Goal: Task Accomplishment & Management: Use online tool/utility

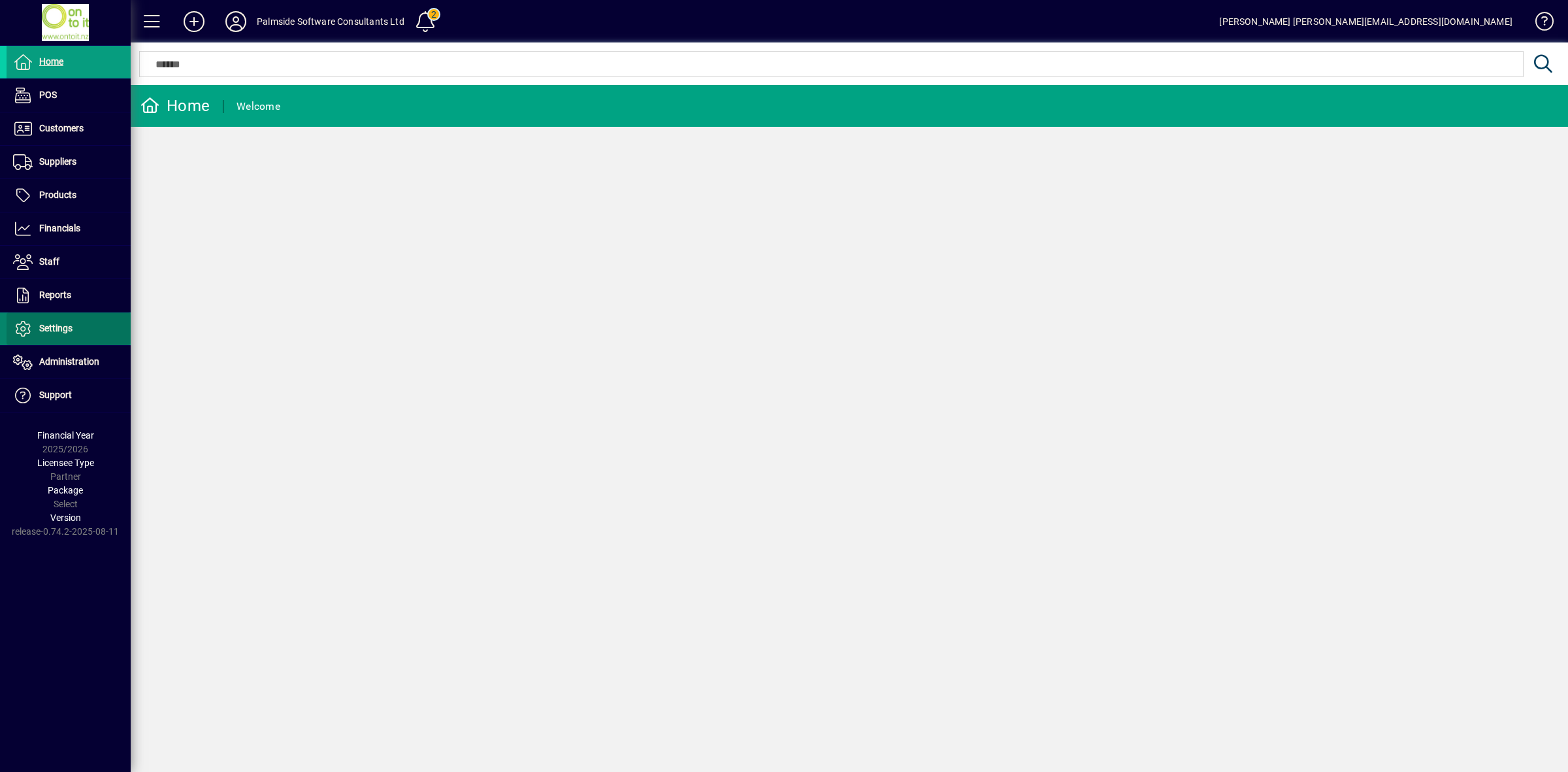
click at [63, 331] on span "Settings" at bounding box center [55, 328] width 33 height 10
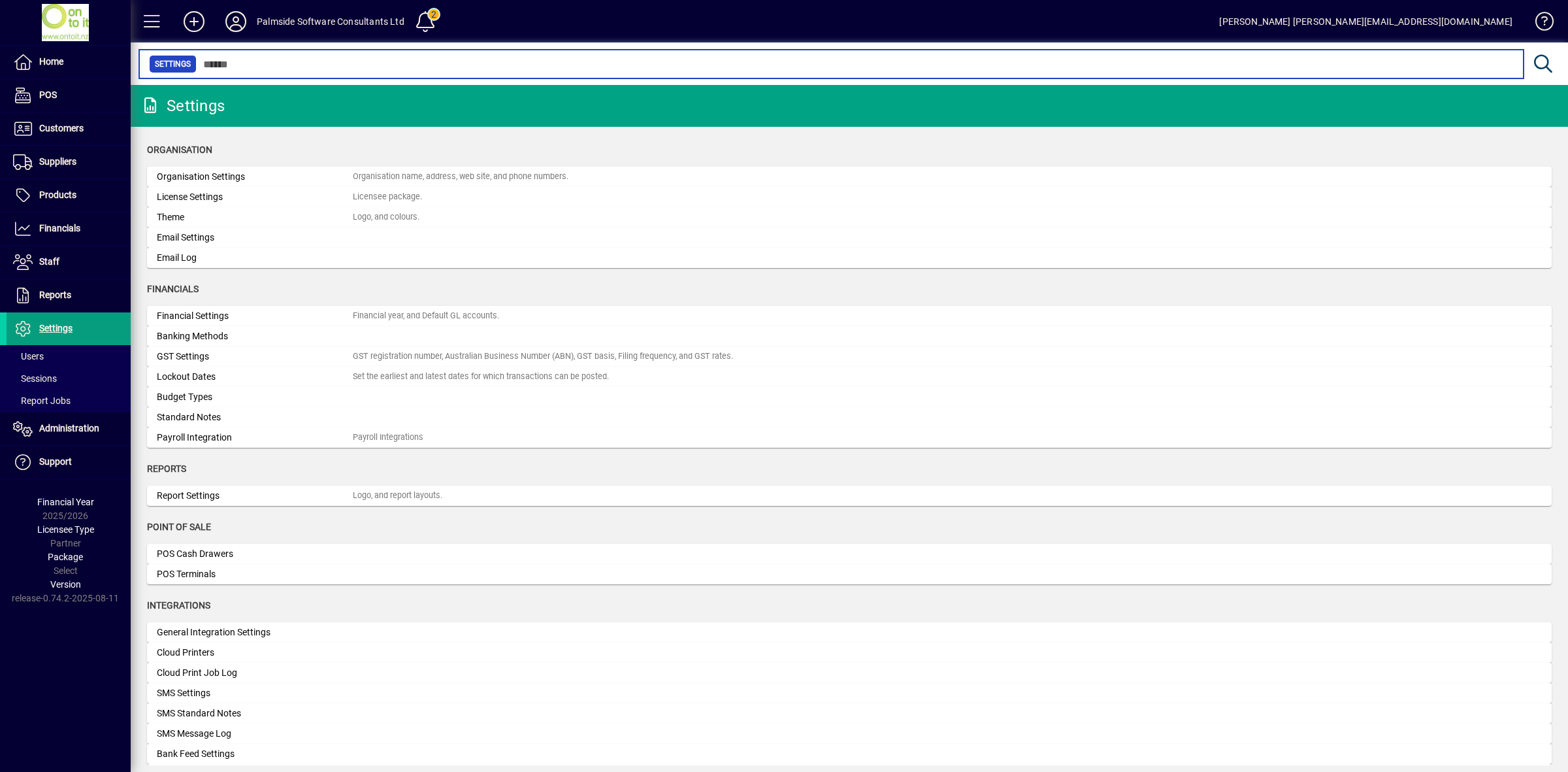
click at [219, 58] on input "text" at bounding box center [855, 65] width 1316 height 19
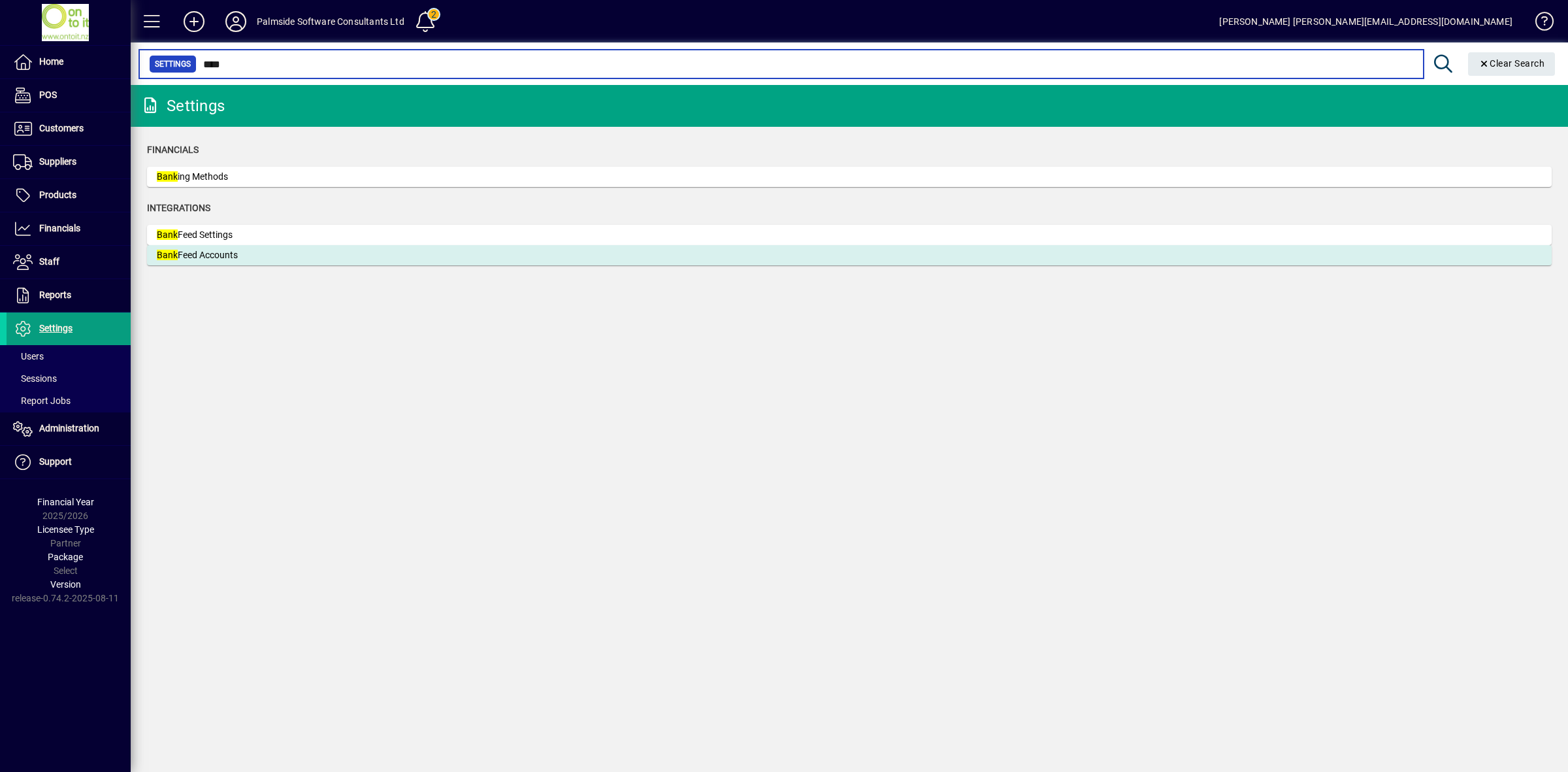
type input "****"
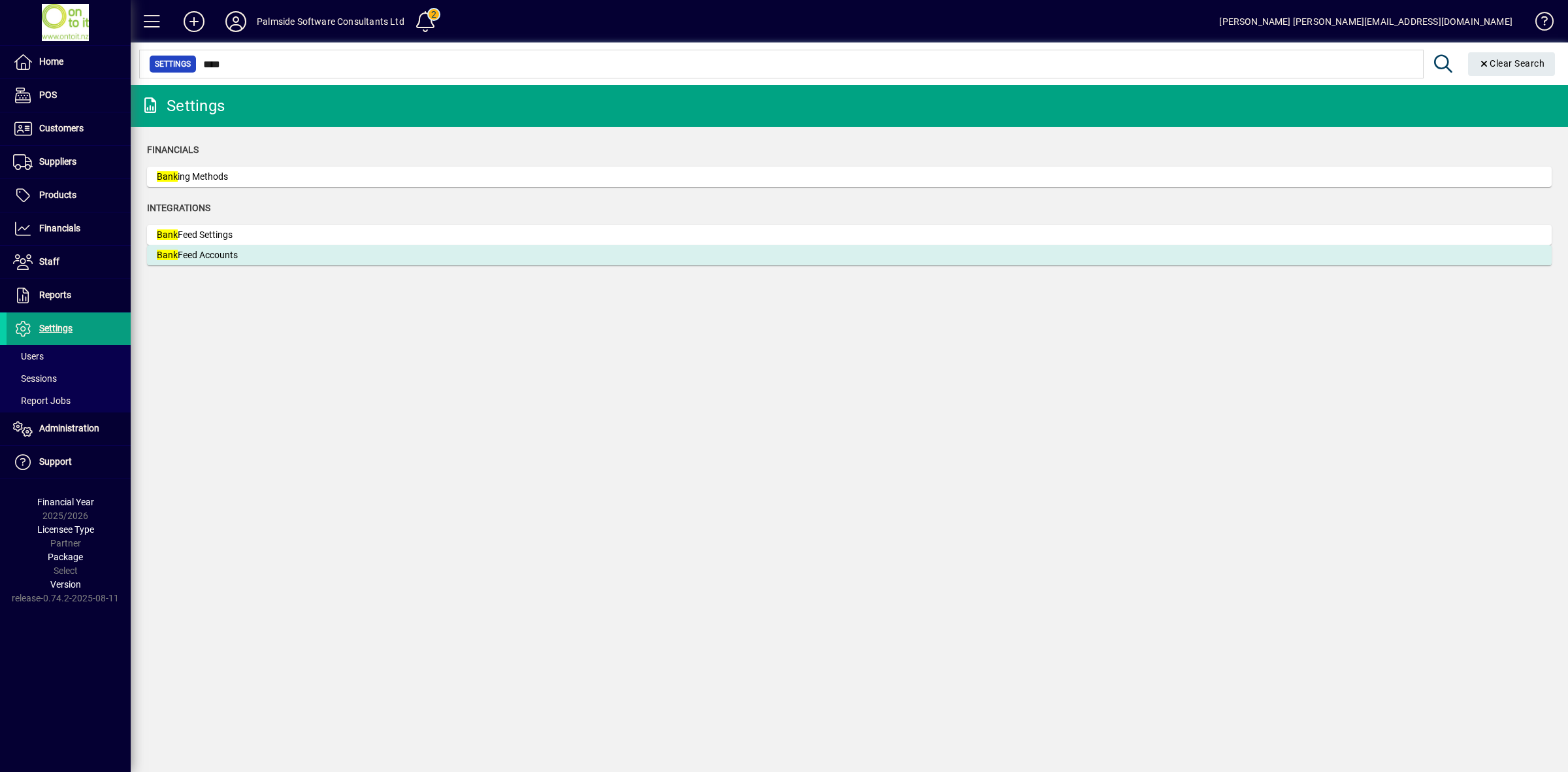
click at [373, 253] on mat-card-content "Bank Feed Accounts" at bounding box center [849, 255] width 1385 height 14
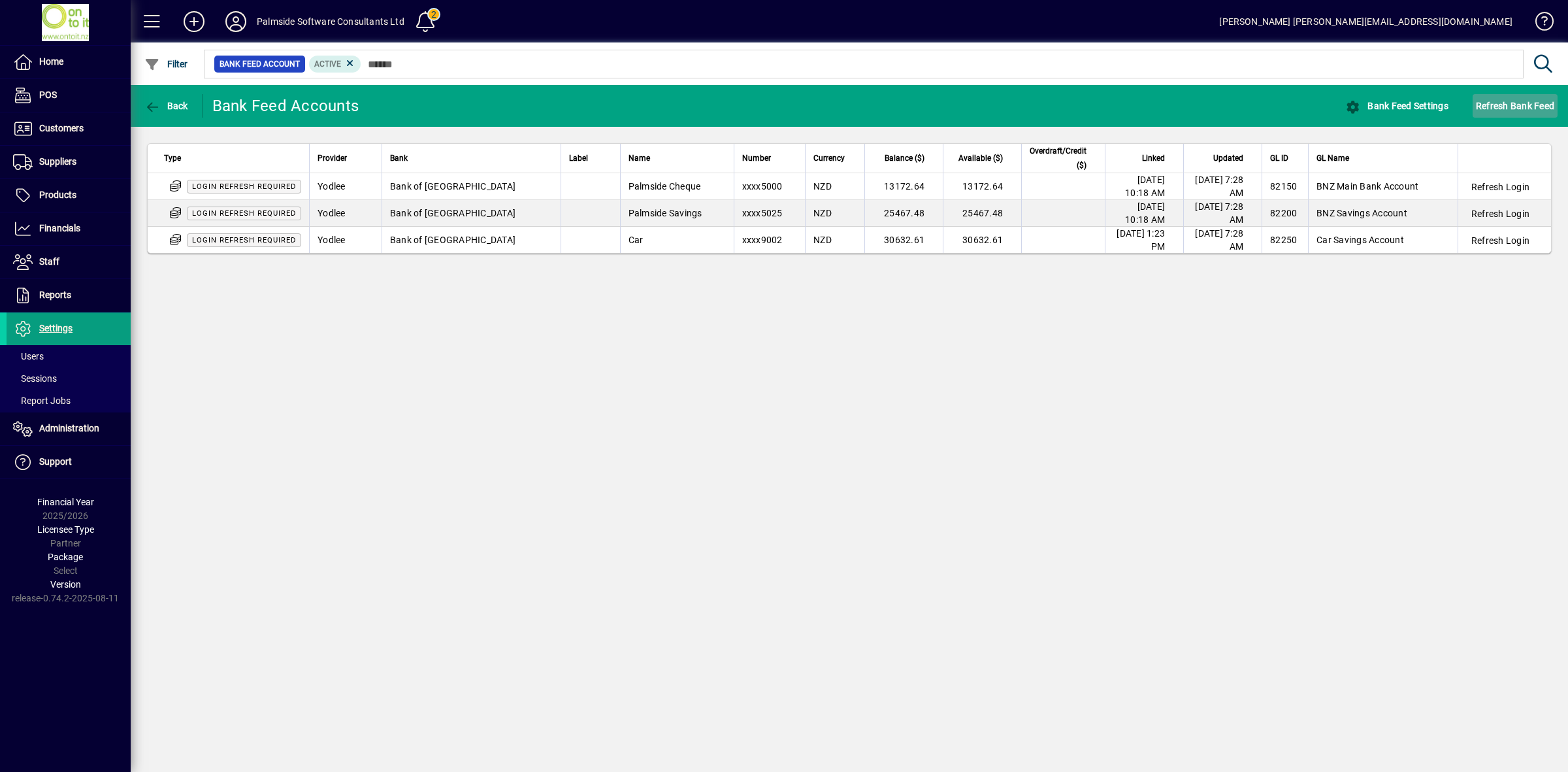
click at [1502, 109] on span "Refresh Bank Feed" at bounding box center [1515, 105] width 78 height 21
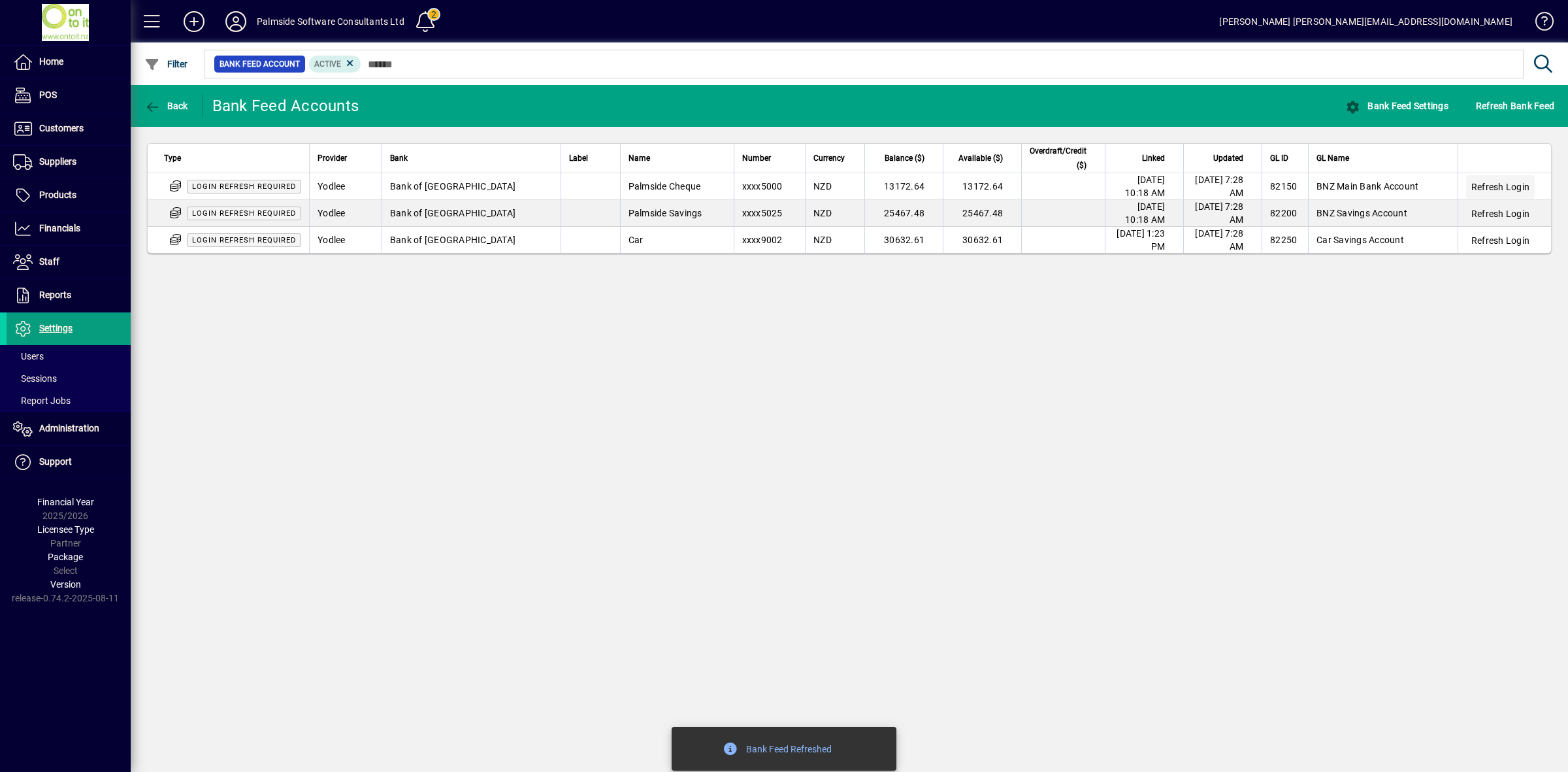
click at [1488, 187] on span "Refresh Login" at bounding box center [1501, 186] width 58 height 13
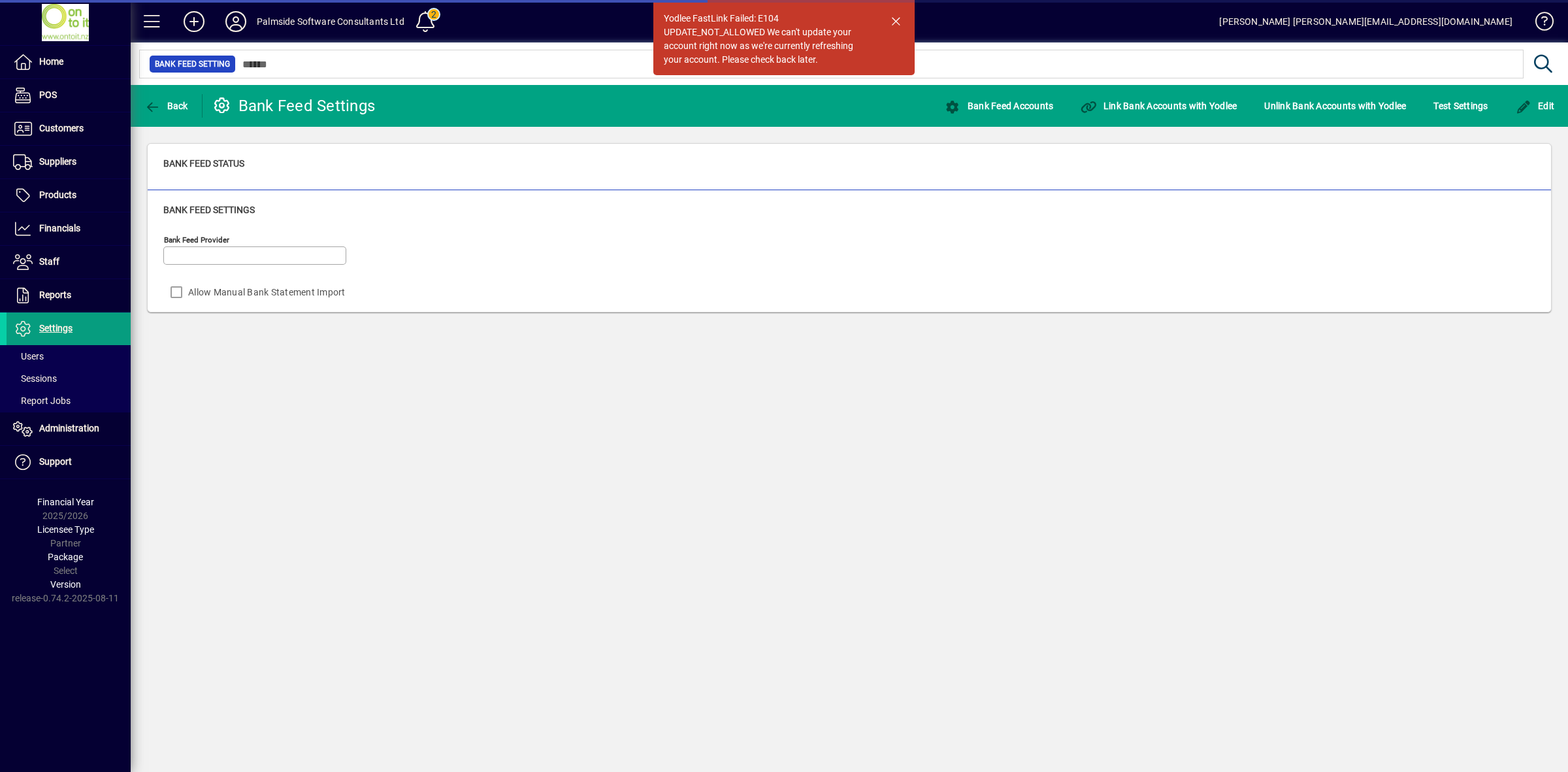
type input "******"
click at [894, 16] on span "button" at bounding box center [895, 20] width 31 height 31
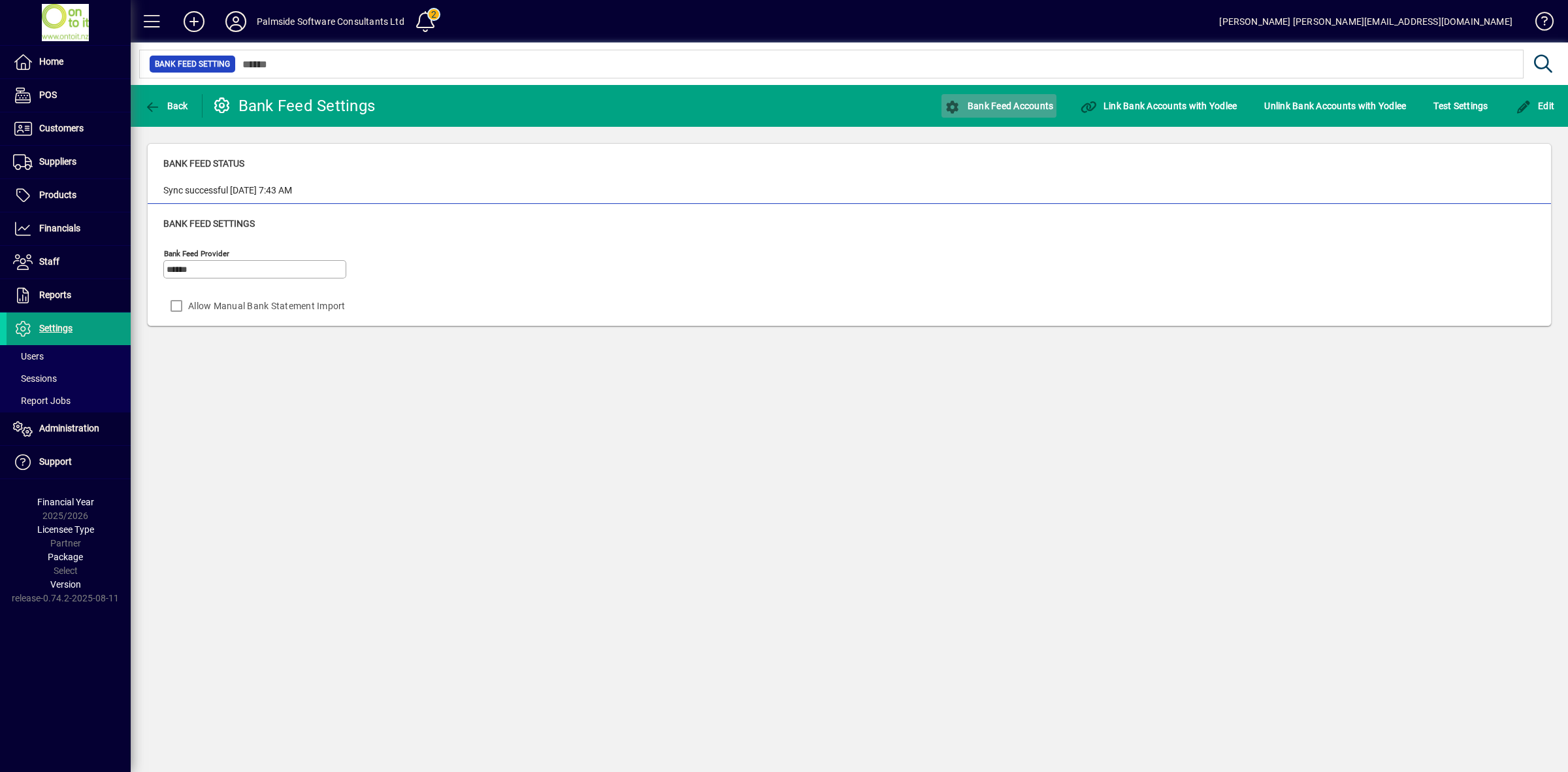
click at [963, 105] on span "Bank Feed Accounts" at bounding box center [999, 105] width 109 height 10
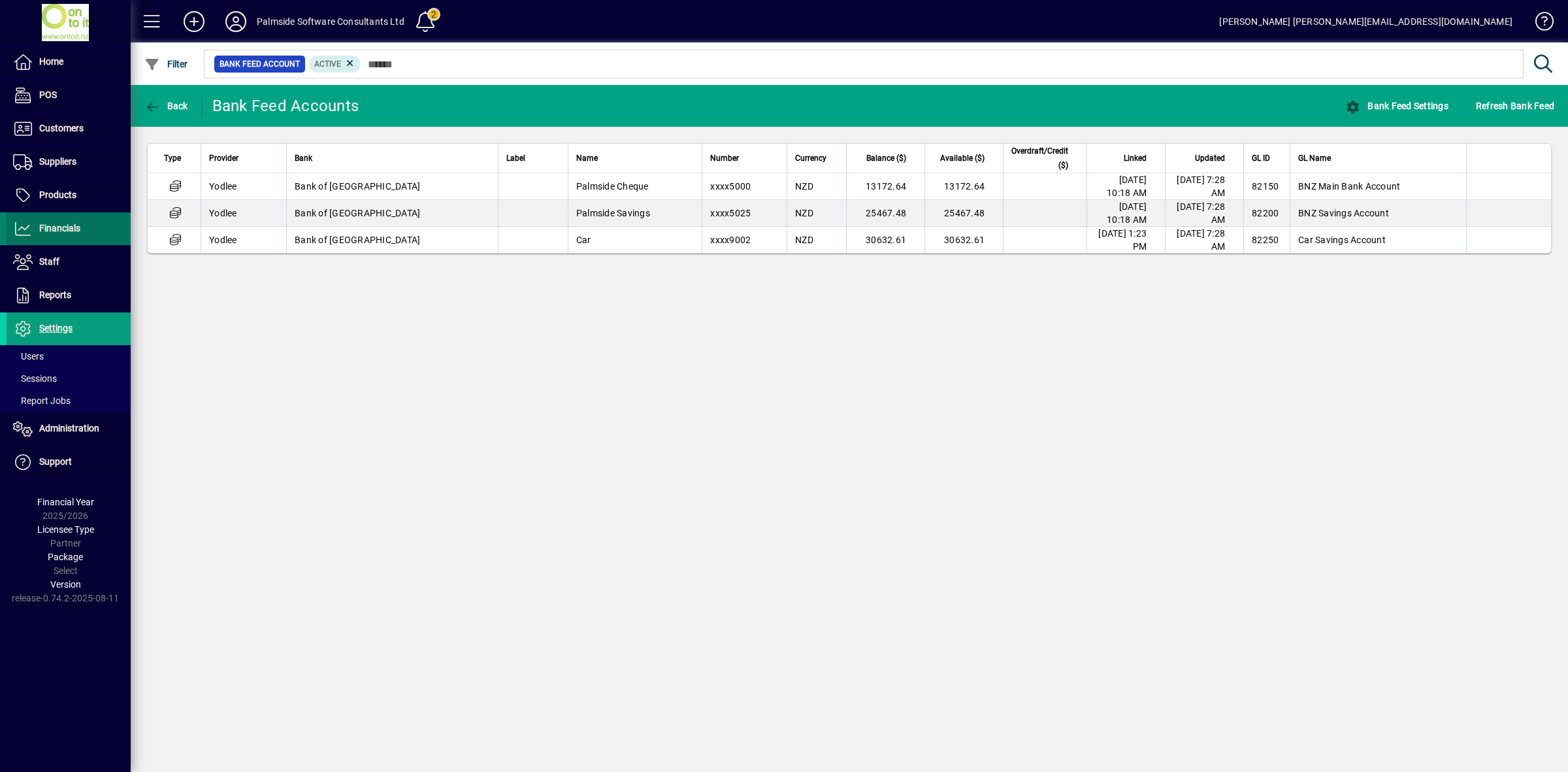
click at [74, 227] on span "Financials" at bounding box center [60, 228] width 41 height 10
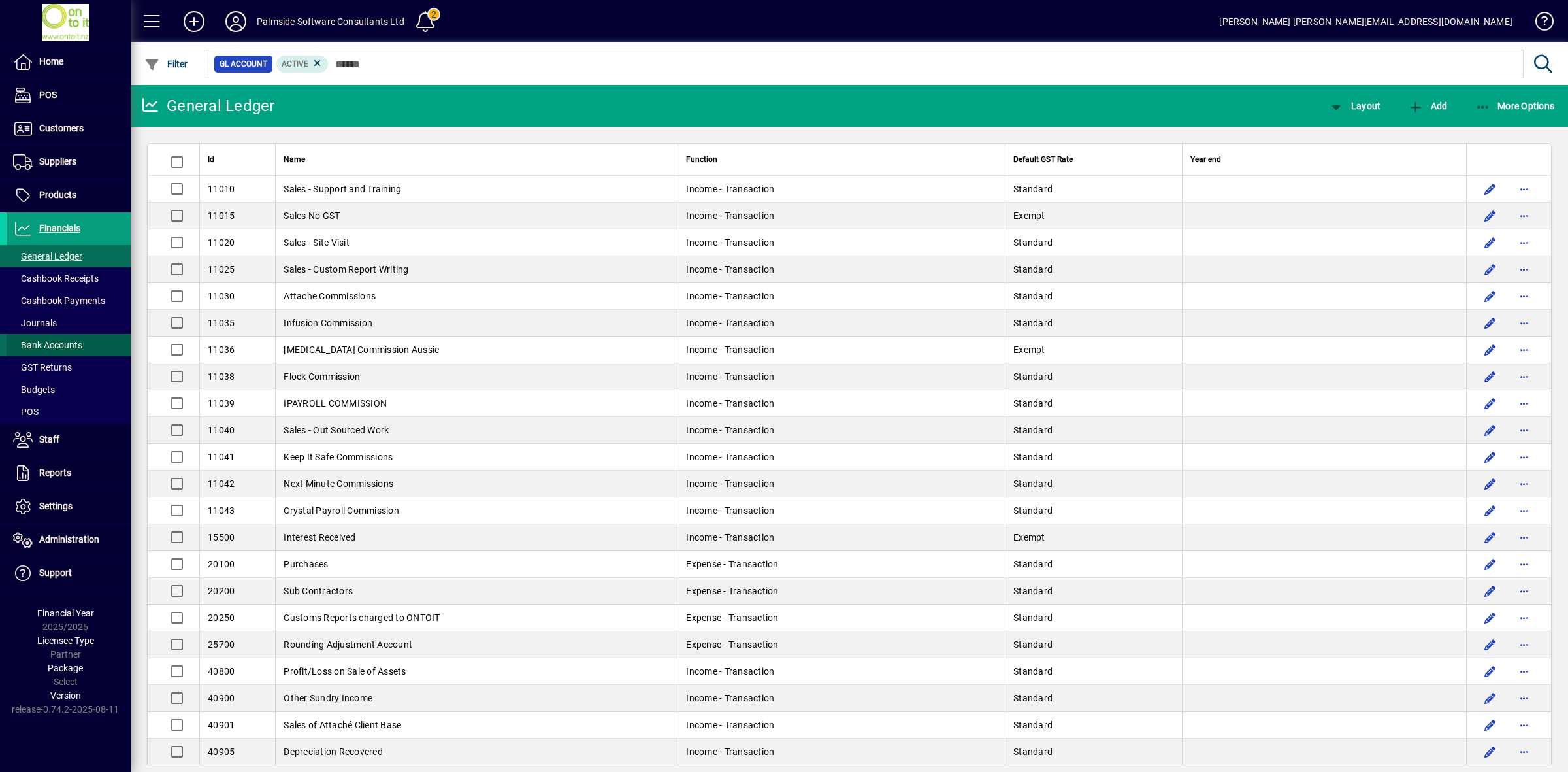
click at [72, 341] on span "Bank Accounts" at bounding box center [47, 345] width 69 height 10
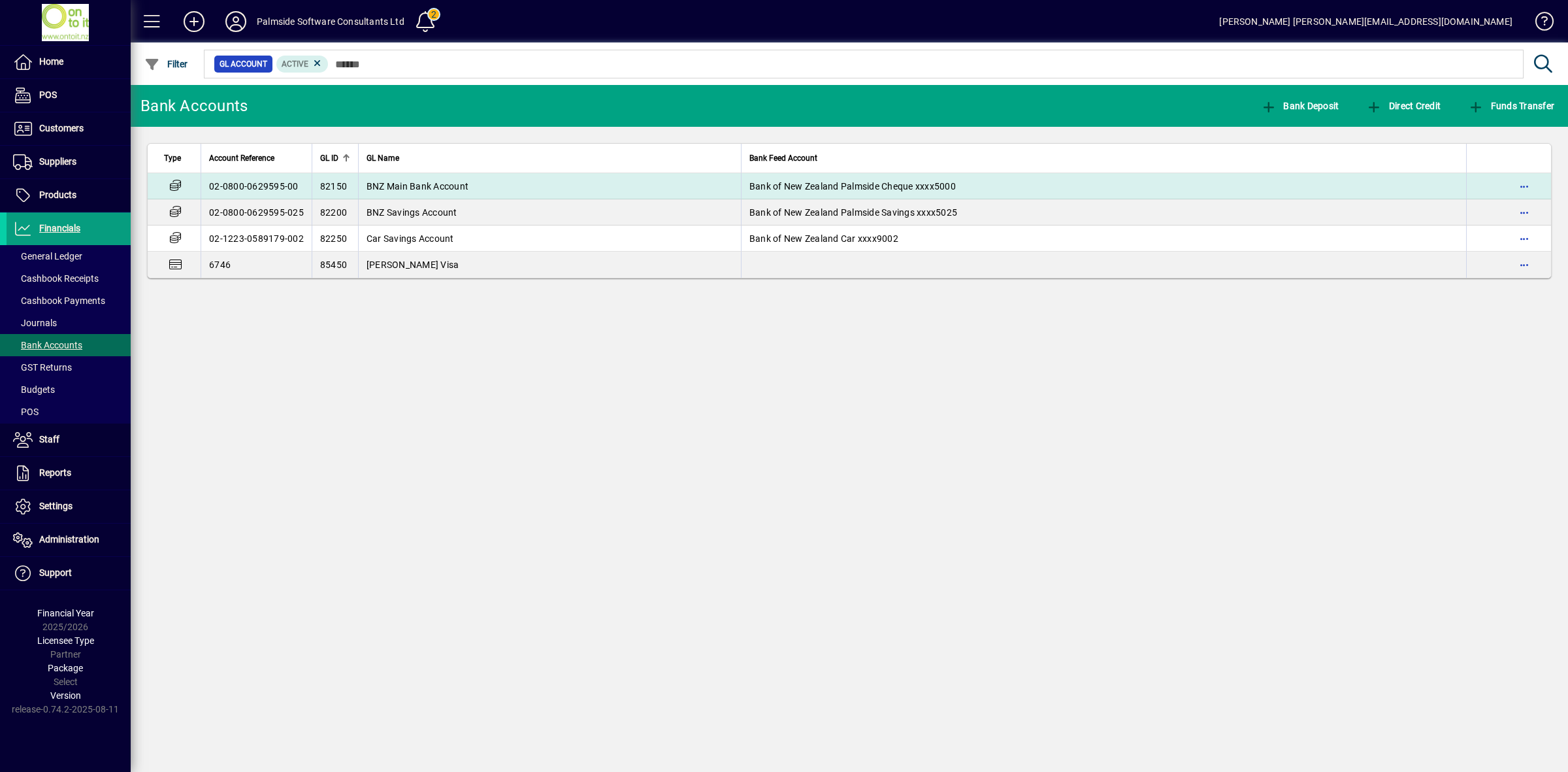
click at [475, 190] on td "BNZ Main Bank Account" at bounding box center [549, 186] width 383 height 26
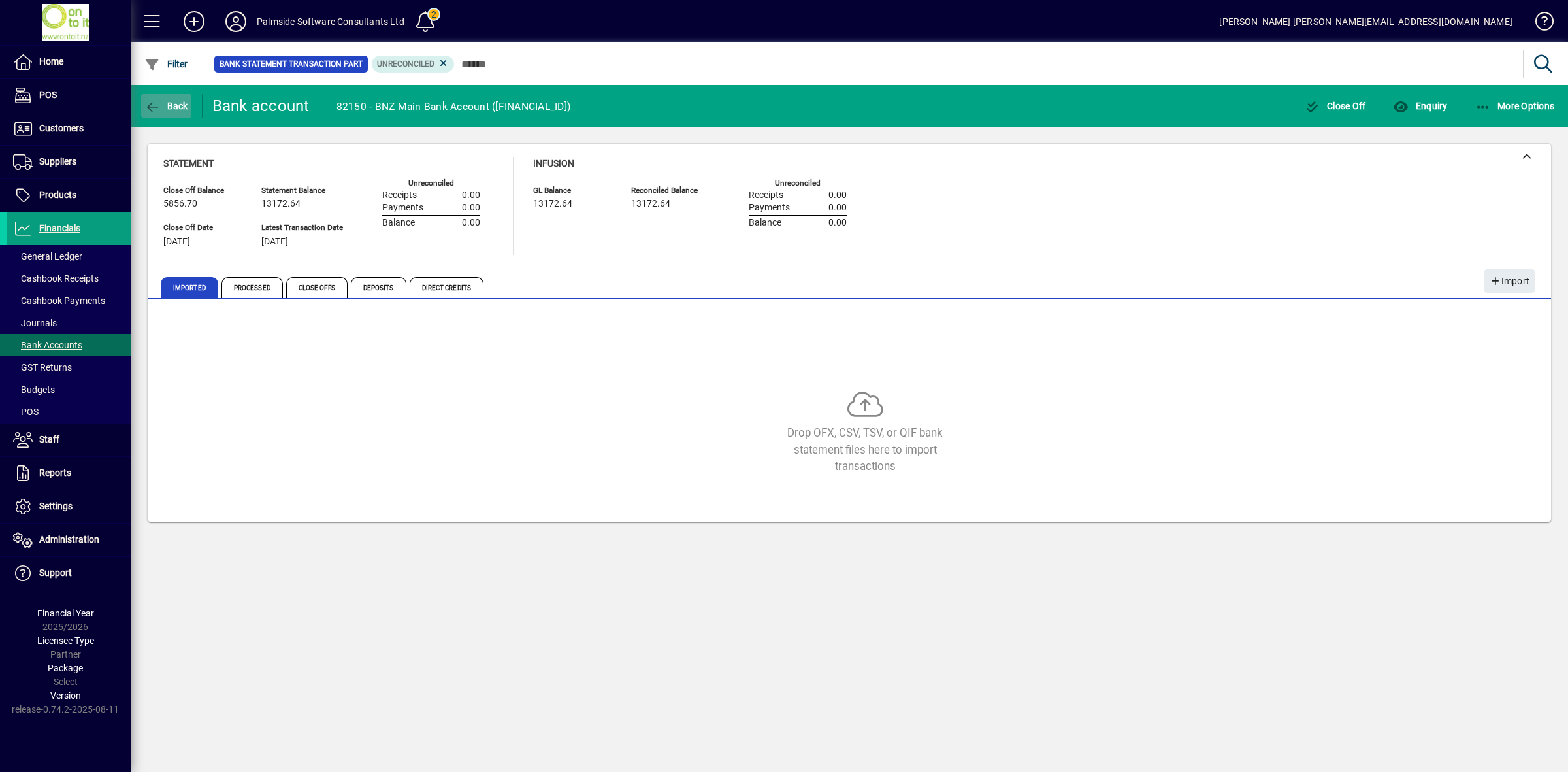
click at [173, 109] on span "Back" at bounding box center [166, 105] width 43 height 10
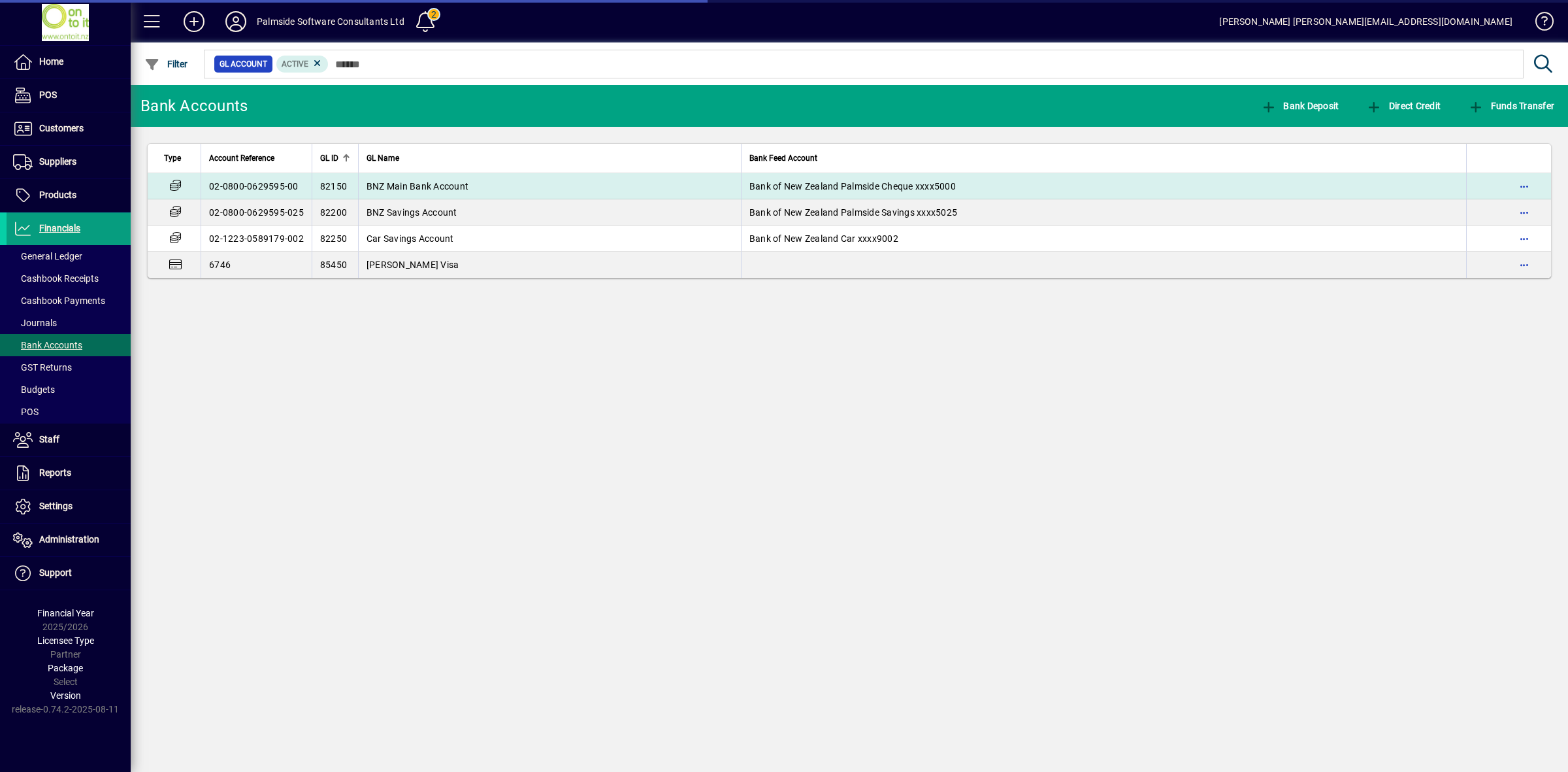
click at [400, 184] on span "BNZ Main Bank Account" at bounding box center [418, 186] width 102 height 10
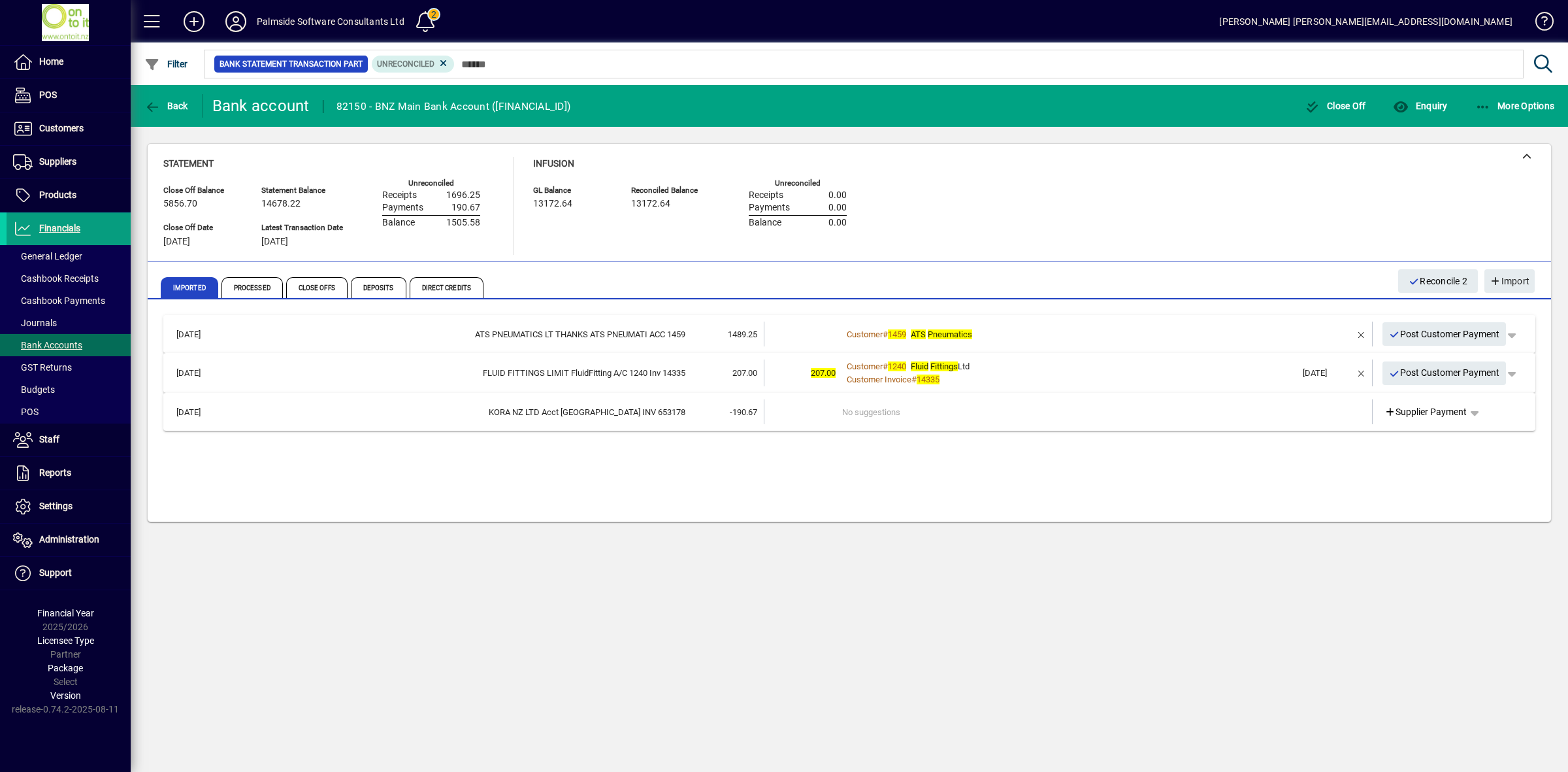
click at [1339, 333] on td at bounding box center [1324, 333] width 55 height 25
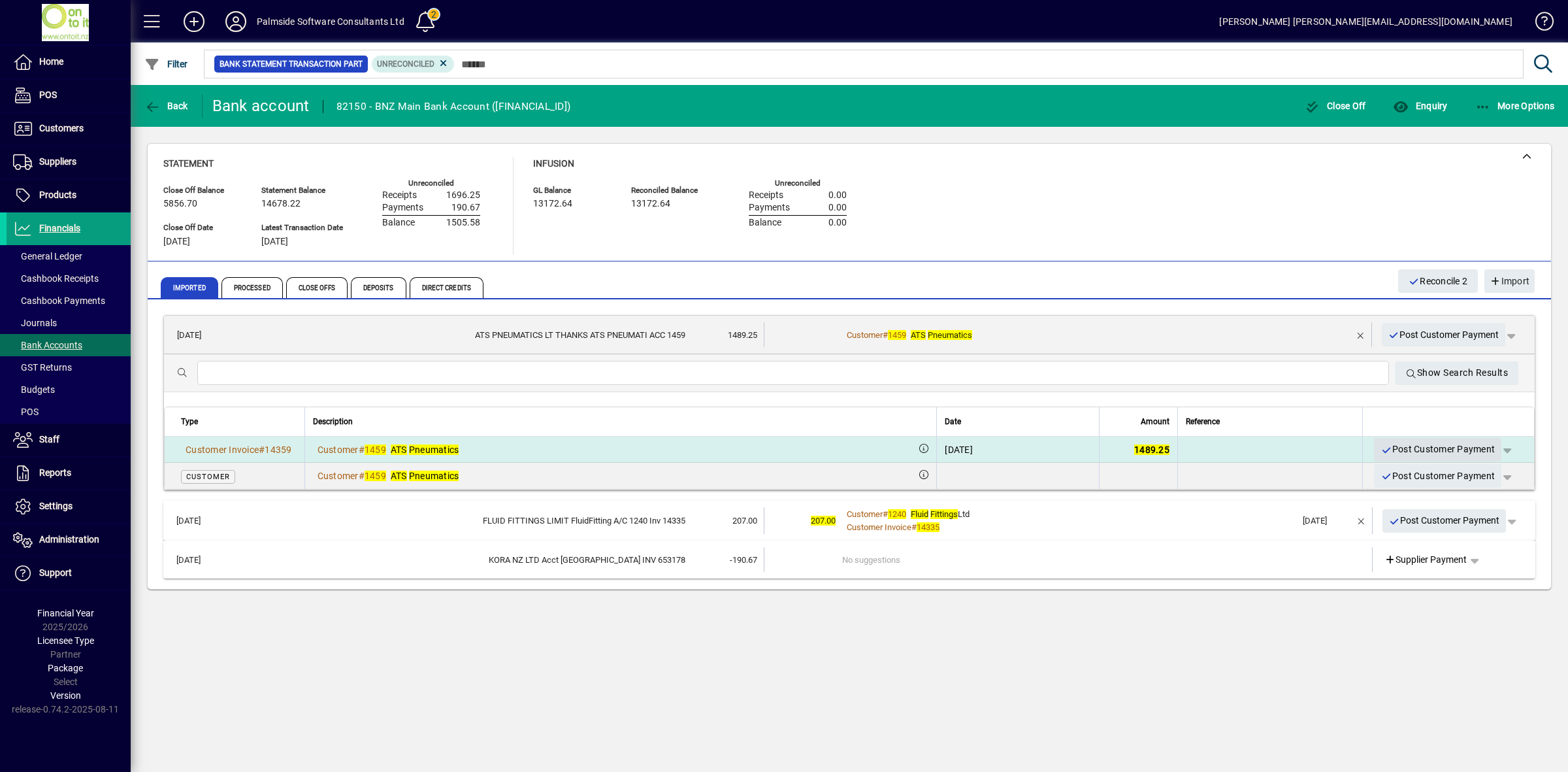
click at [1467, 446] on span "Post Customer Payment" at bounding box center [1438, 449] width 114 height 21
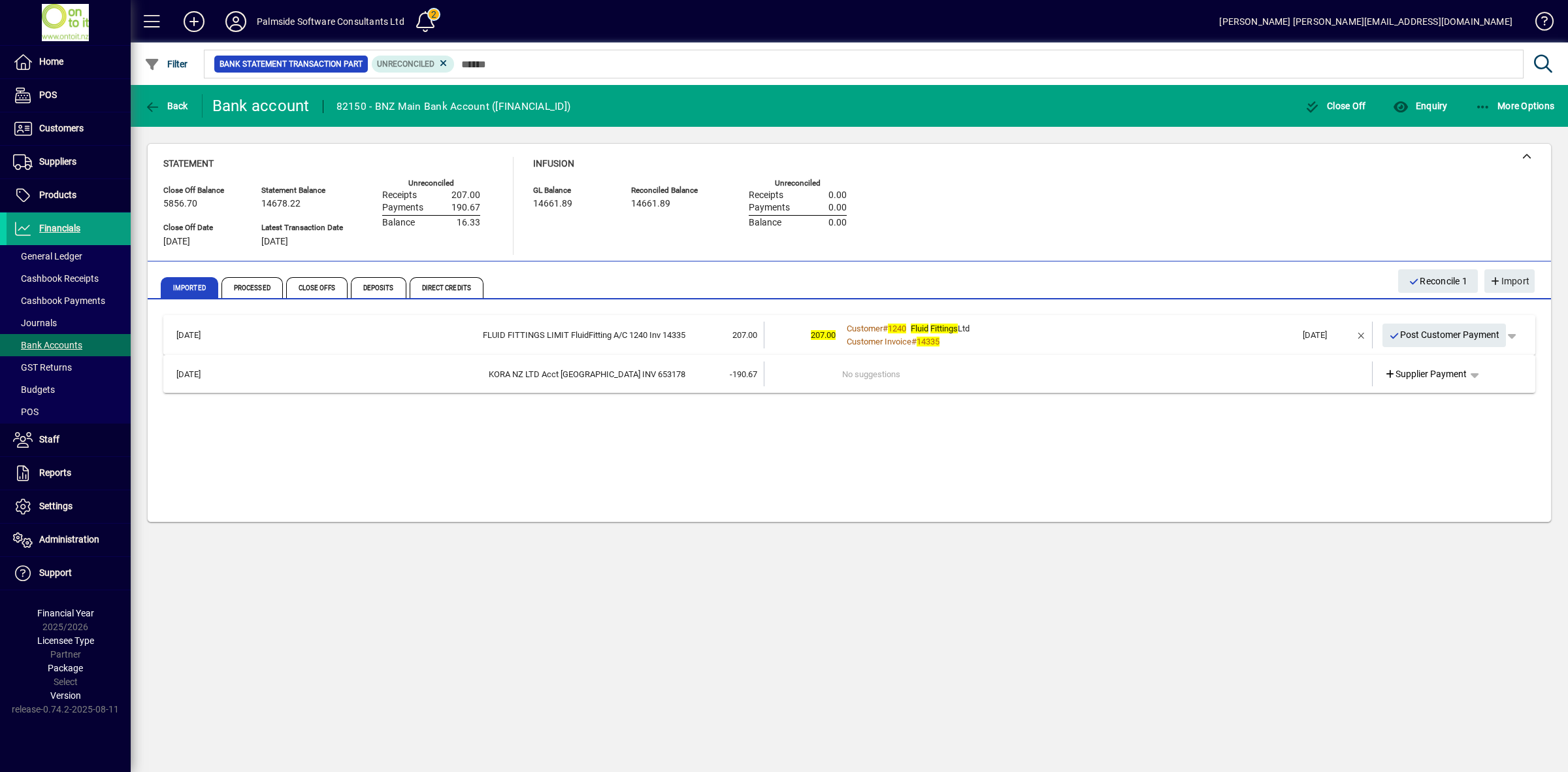
click at [1255, 331] on div "Customer # 1240 Fluid Fittings Ltd" at bounding box center [1070, 328] width 454 height 13
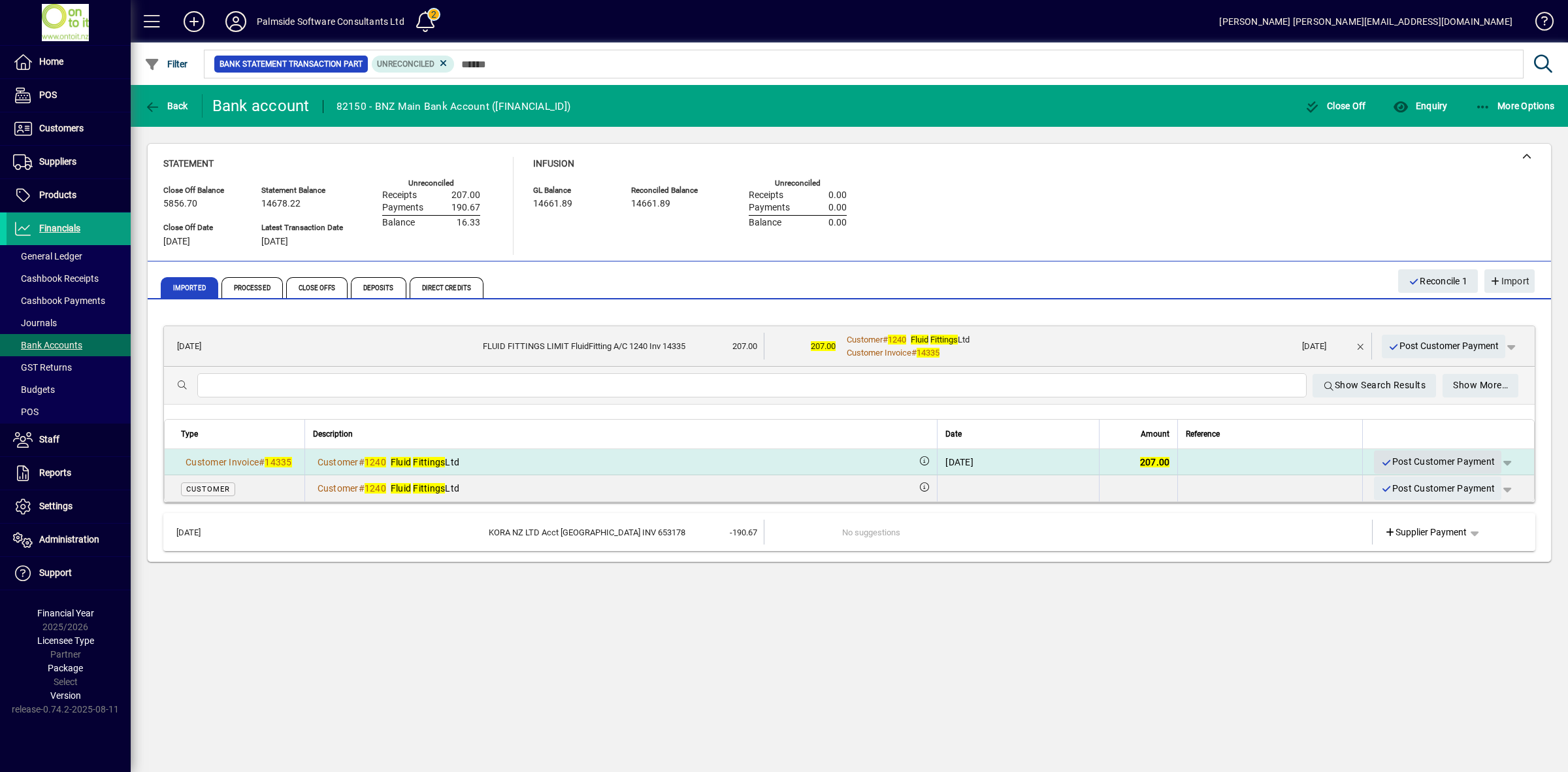
click at [1446, 462] on span "Post Customer Payment" at bounding box center [1438, 461] width 114 height 21
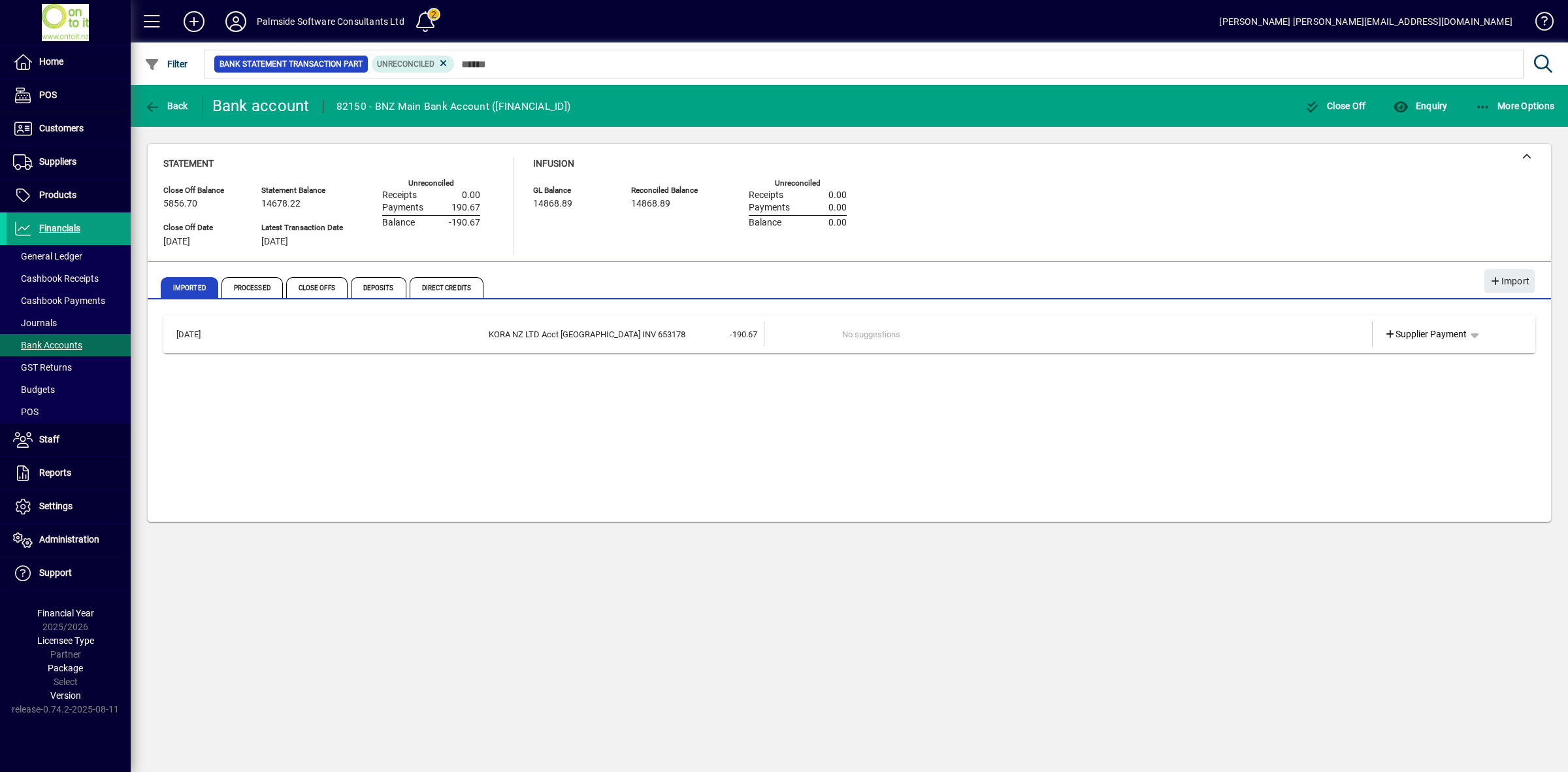
click at [1258, 332] on td "No suggestions" at bounding box center [1070, 333] width 454 height 25
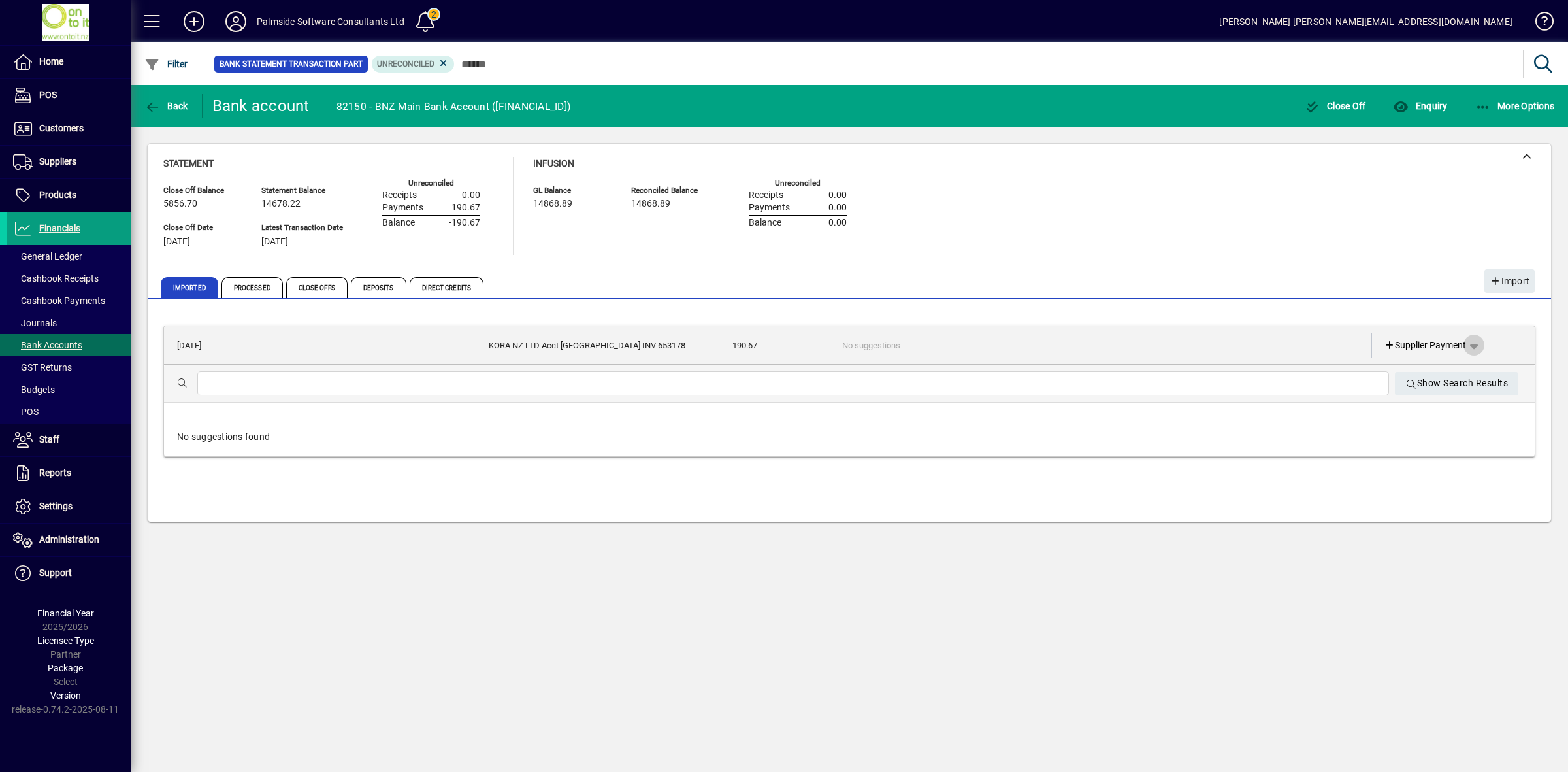
click at [1474, 342] on span "button" at bounding box center [1474, 344] width 31 height 31
click at [1460, 393] on span "Cashbook Payment" at bounding box center [1434, 395] width 97 height 15
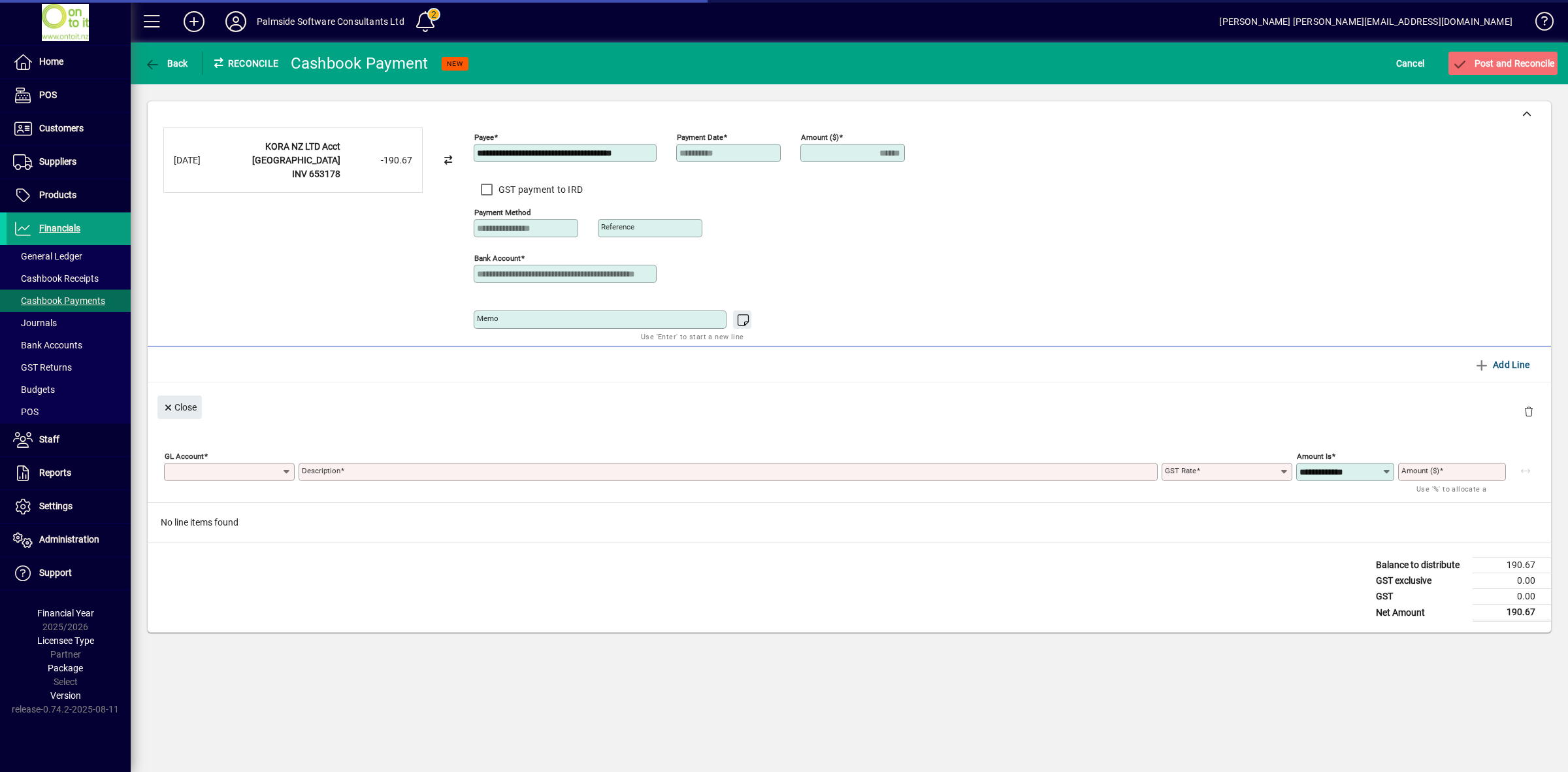
type input "******"
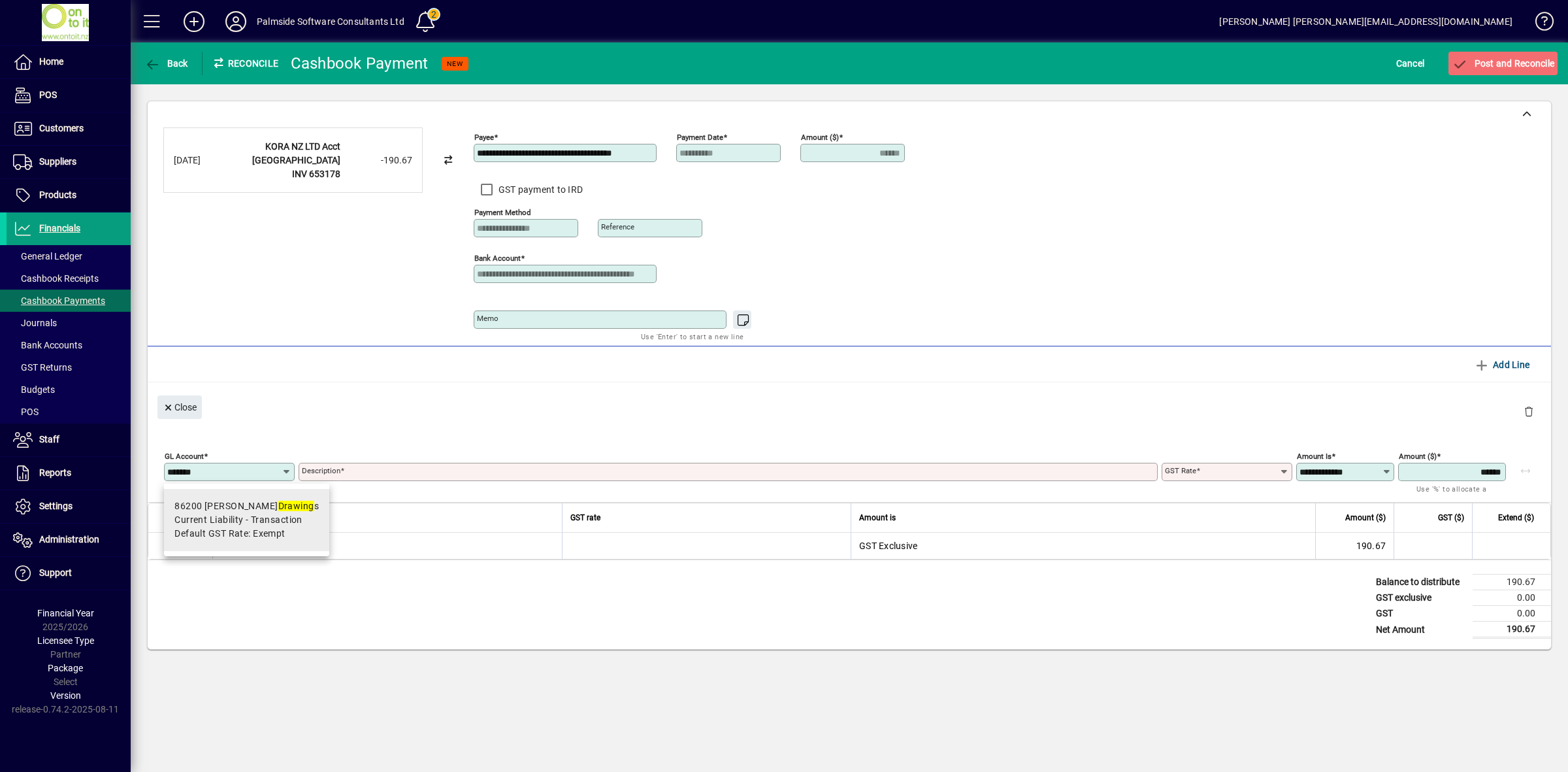
click at [180, 526] on span "Current Liability - Transaction" at bounding box center [238, 519] width 128 height 14
type input "*****"
type input "**********"
type input "******"
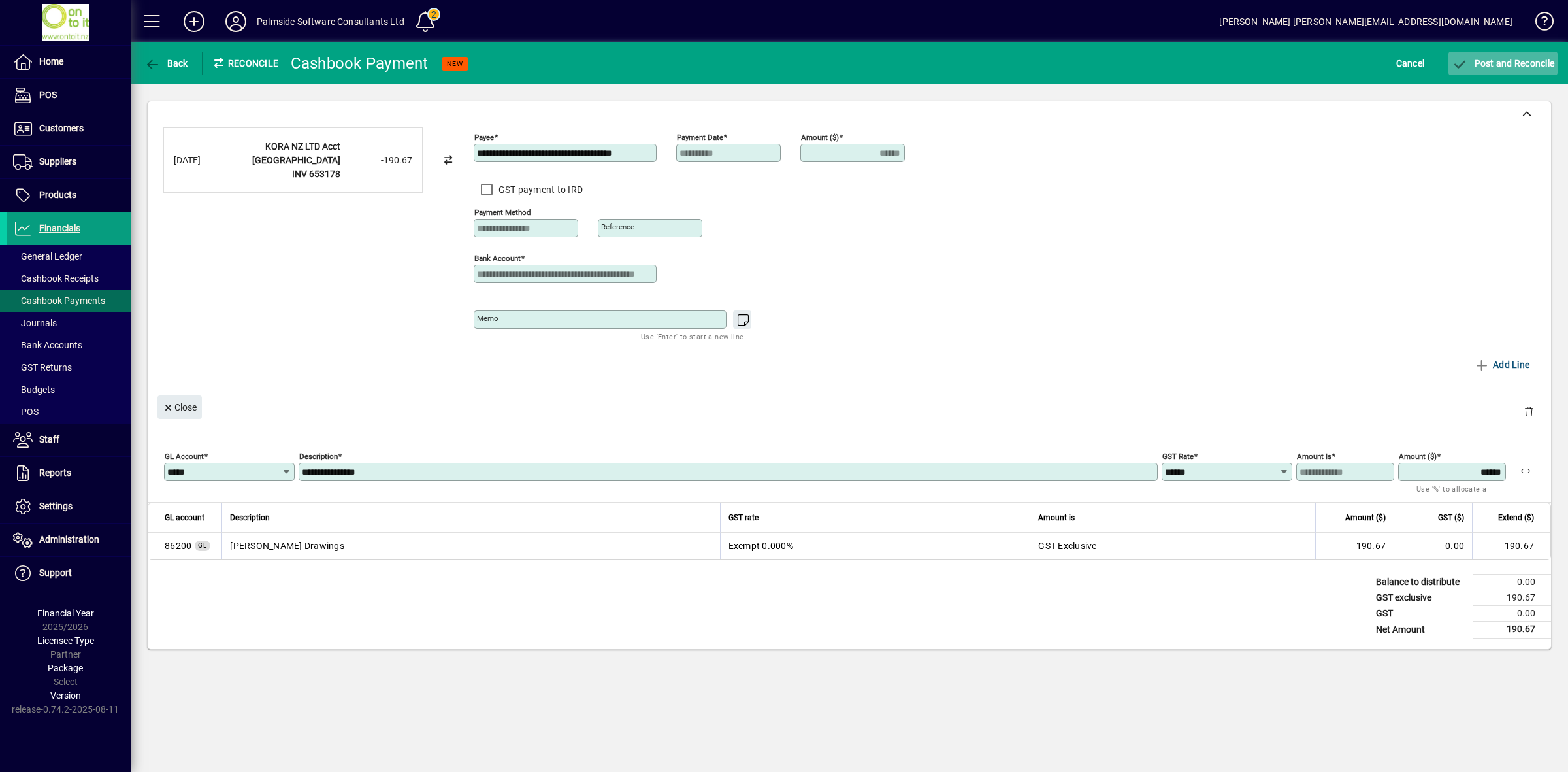
click at [1507, 66] on span "Post and Reconcile" at bounding box center [1503, 63] width 103 height 10
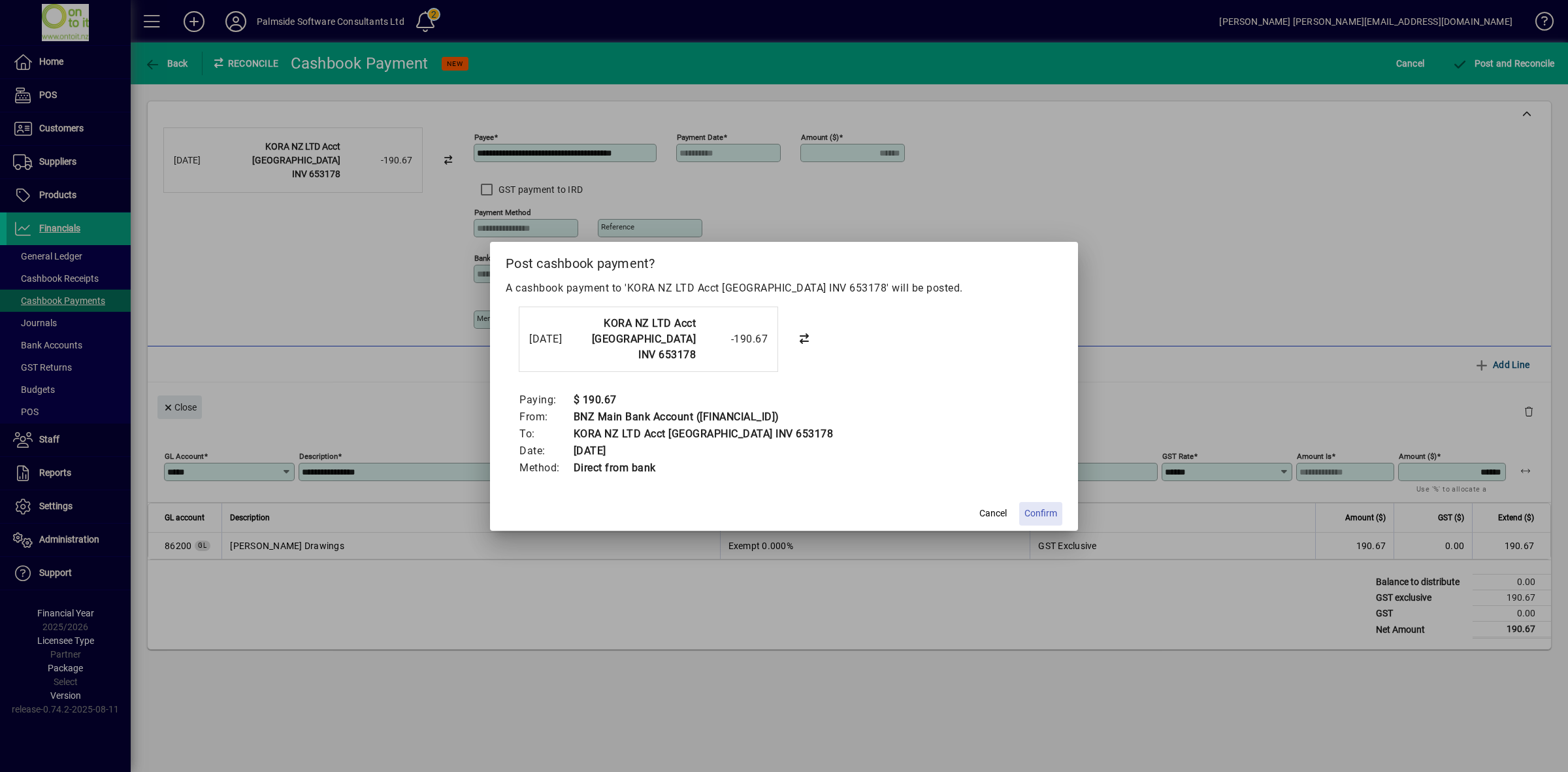
click at [1048, 518] on span "Confirm" at bounding box center [1041, 514] width 32 height 14
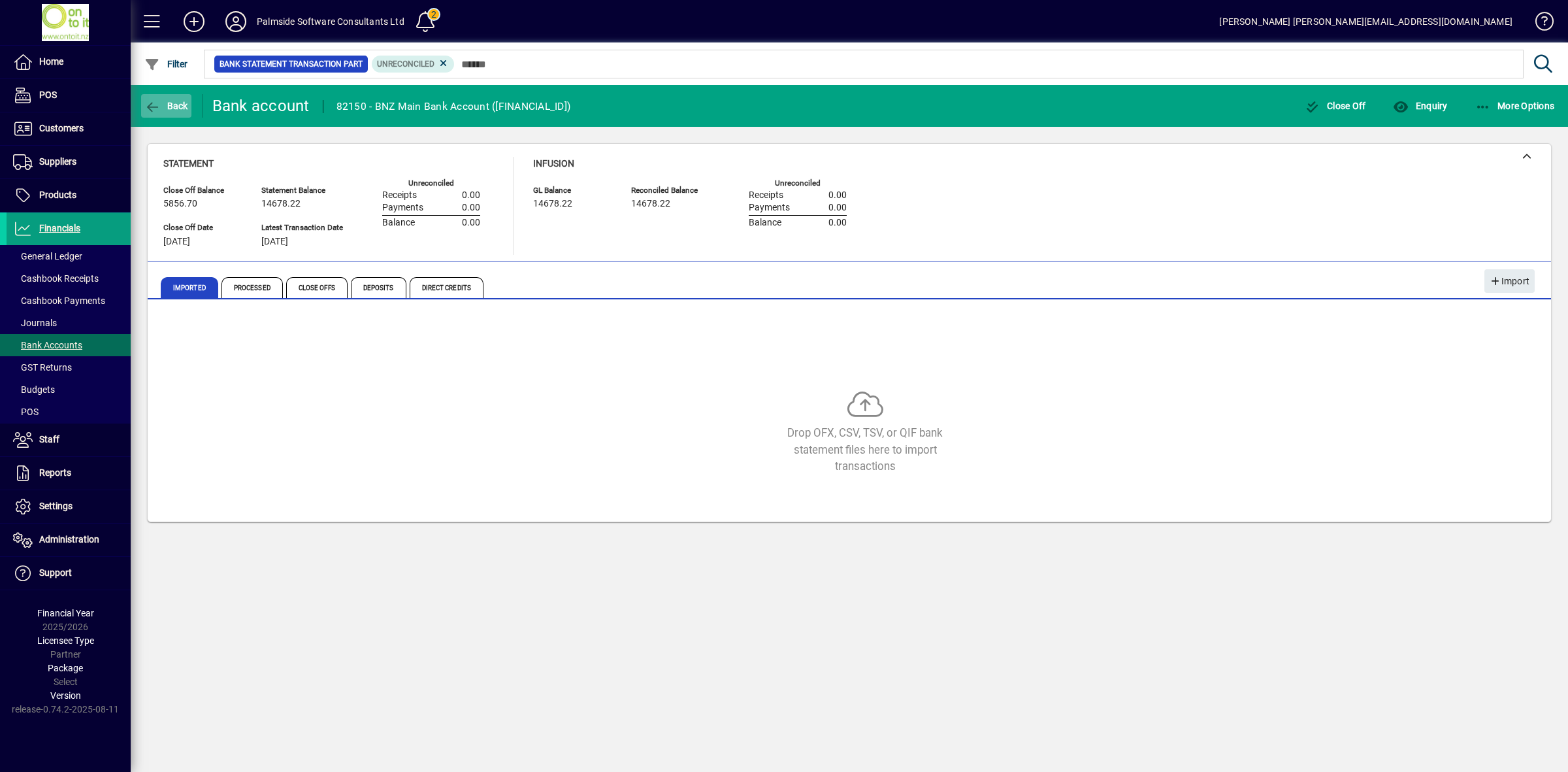
click at [172, 109] on span "Back" at bounding box center [166, 105] width 43 height 10
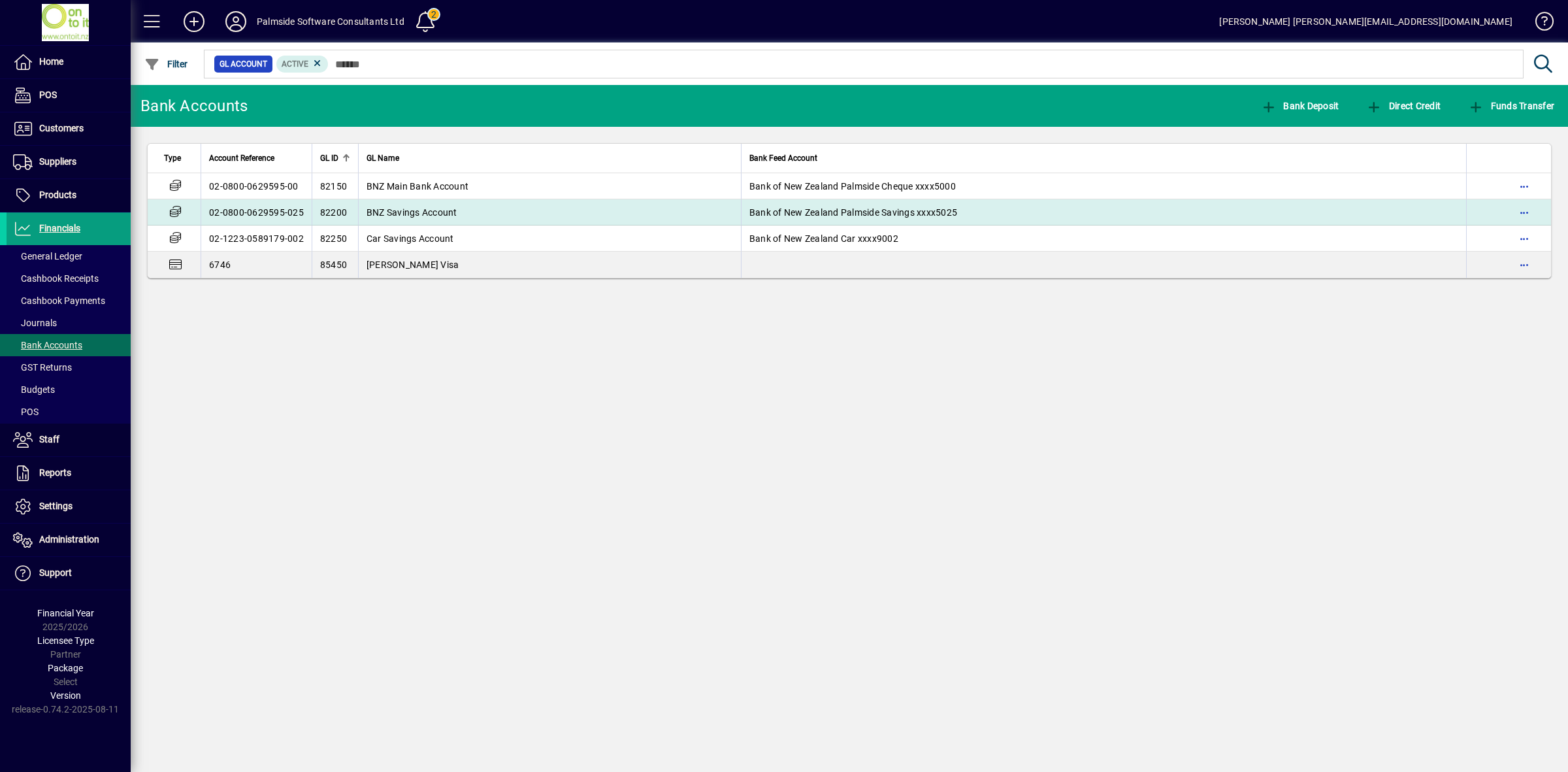
click at [410, 210] on span "BNZ Savings Account" at bounding box center [412, 213] width 91 height 10
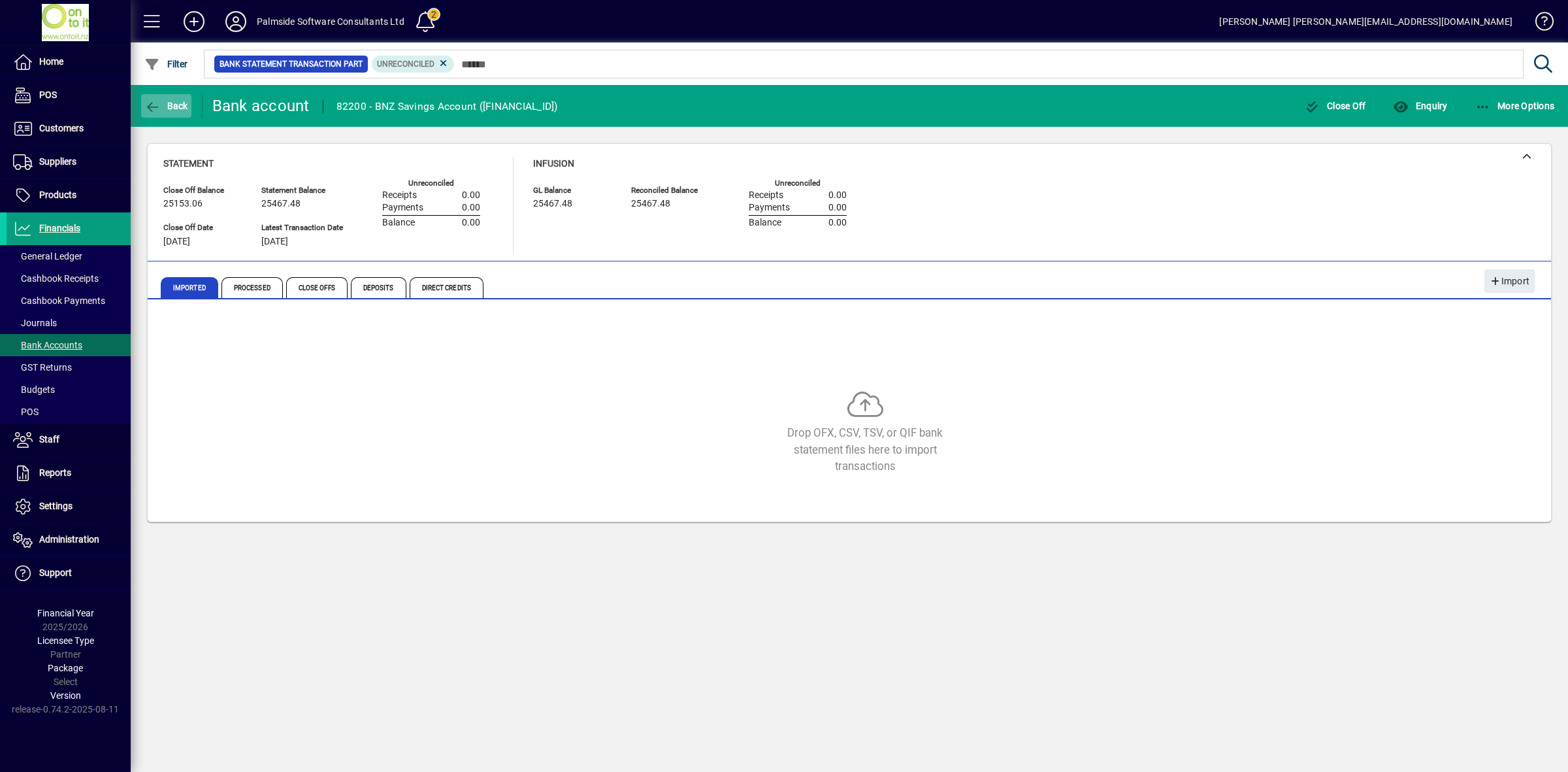
click at [177, 105] on span "Back" at bounding box center [166, 105] width 43 height 10
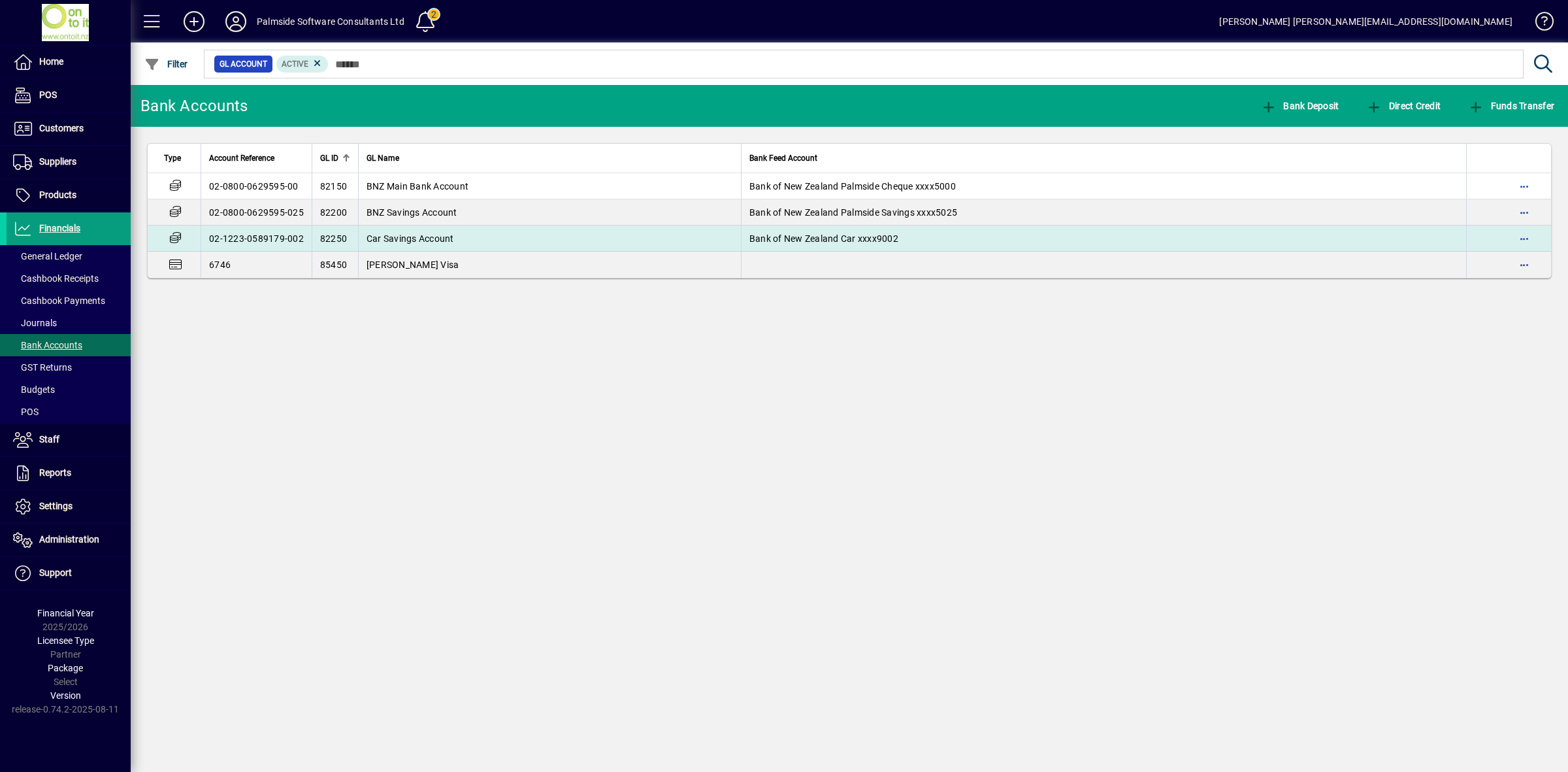
click at [420, 237] on span "Car Savings Account" at bounding box center [410, 238] width 88 height 10
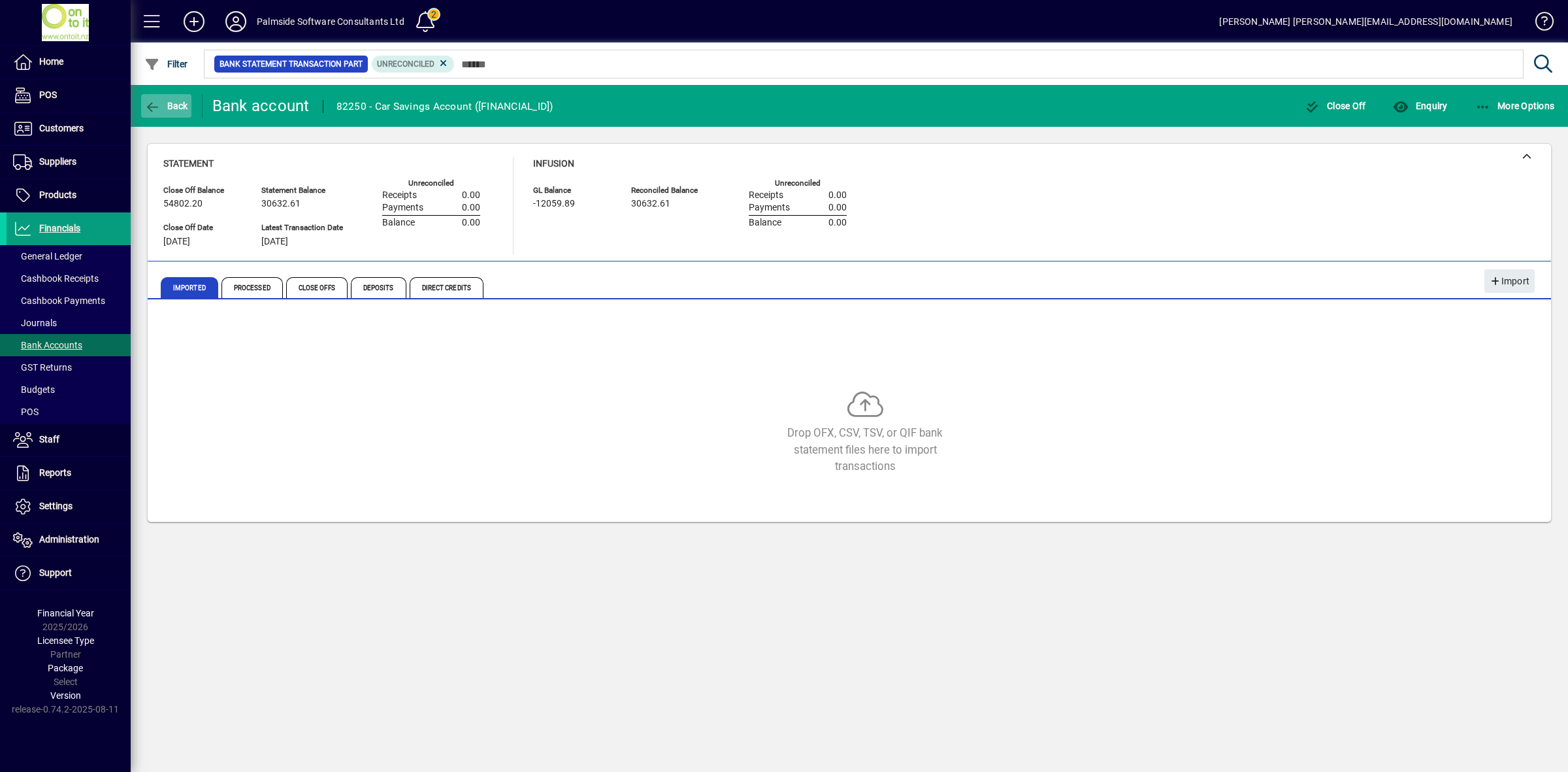
click at [157, 100] on icon "button" at bounding box center [152, 106] width 16 height 13
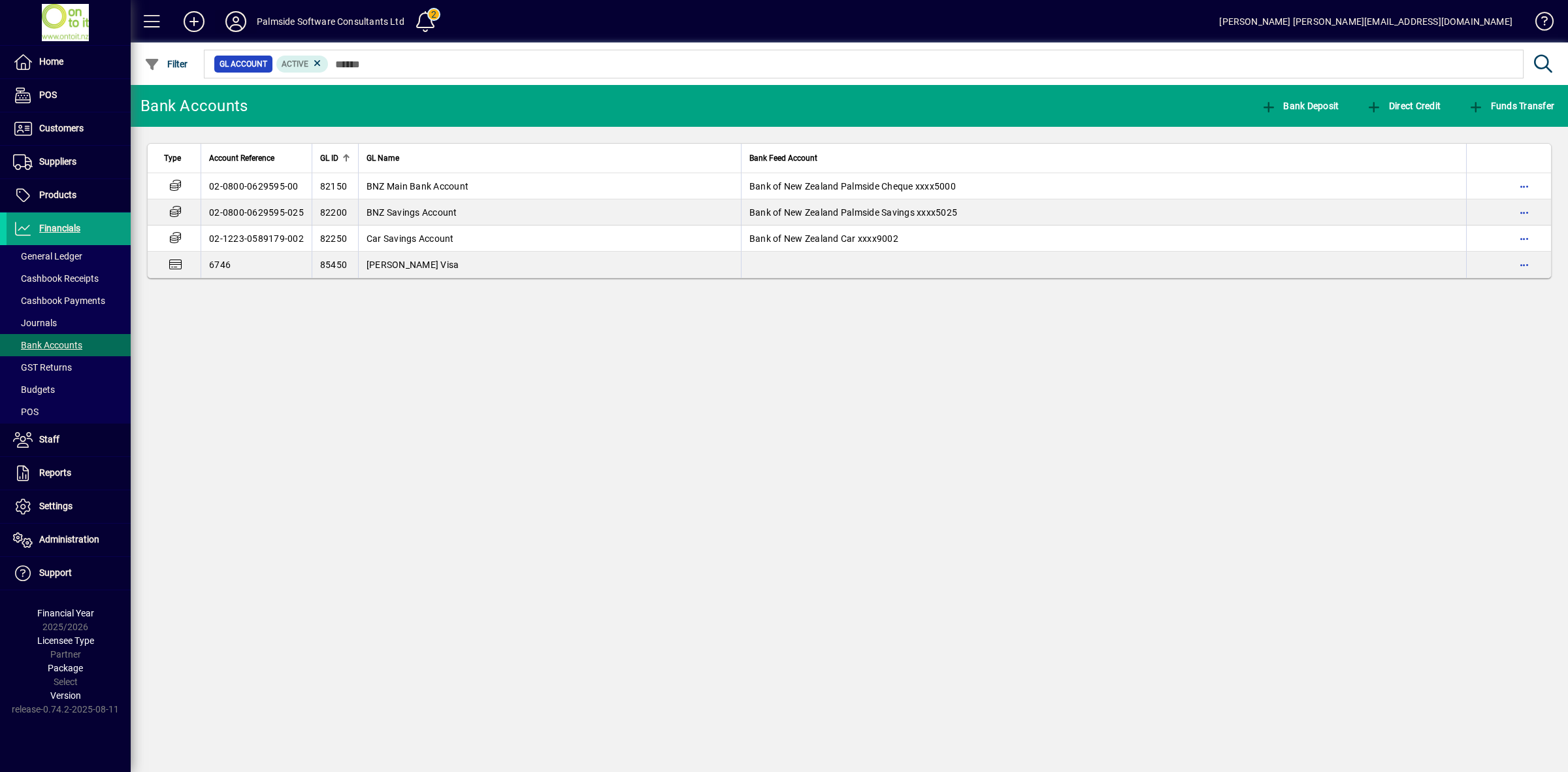
click at [234, 21] on icon at bounding box center [236, 21] width 26 height 21
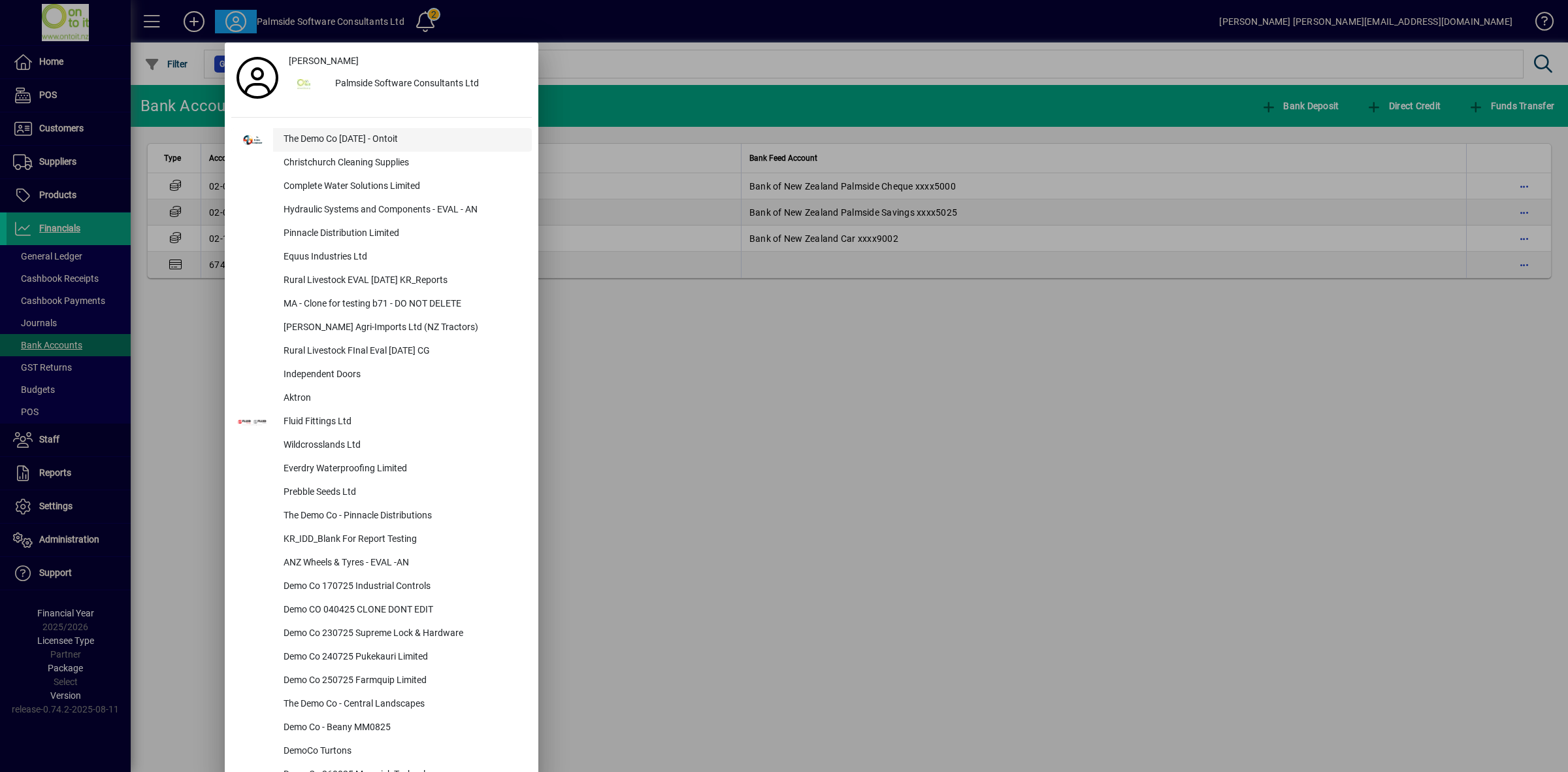
click at [308, 143] on div "The Demo Co Oct 2024 - Ontoit" at bounding box center [402, 140] width 258 height 24
